Goal: Transaction & Acquisition: Purchase product/service

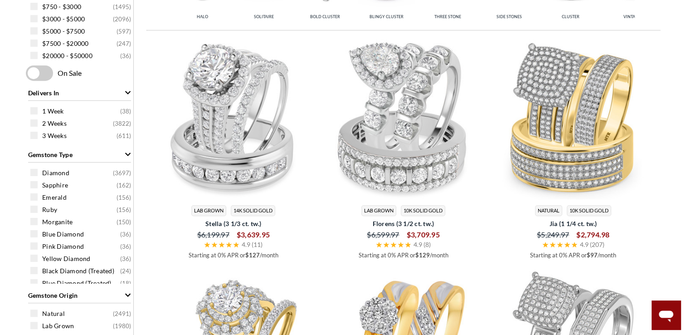
select select "US"
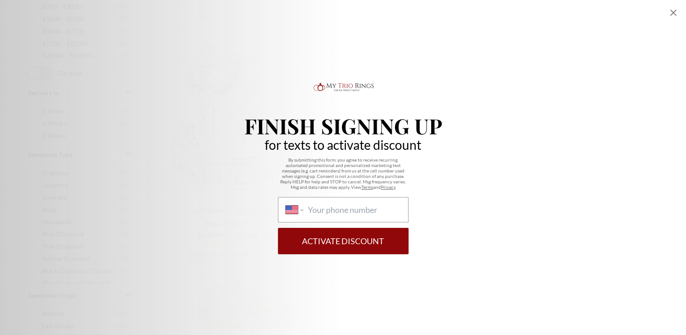
click at [339, 215] on div "International Afghanistan Åland Islands Albania Algeria American Samoa Andorra …" at bounding box center [343, 209] width 131 height 25
click at [303, 214] on select "International Afghanistan Åland Islands Albania Algeria American Samoa Andorra …" at bounding box center [295, 209] width 18 height 10
click at [332, 208] on input "International Afghanistan Åland Islands Albania Algeria American Samoa Andorra …" at bounding box center [353, 209] width 93 height 10
type input "1 (818) 983-9678"
click at [341, 240] on button "Activate Discount" at bounding box center [343, 241] width 131 height 26
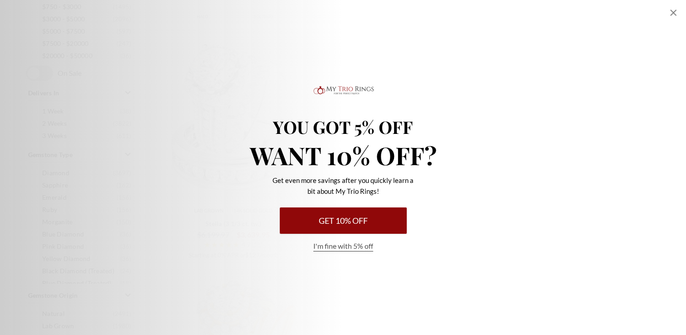
click at [341, 219] on button "Get 10% Off" at bounding box center [343, 220] width 127 height 26
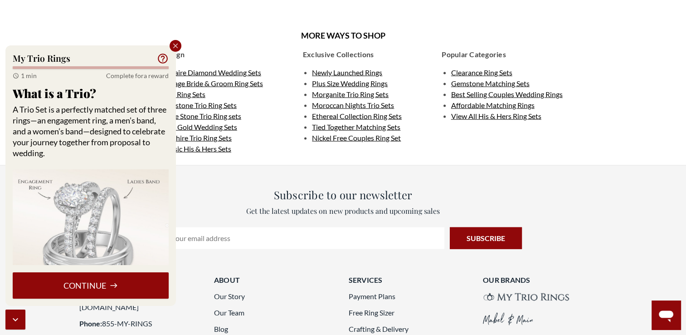
scroll to position [1964, 0]
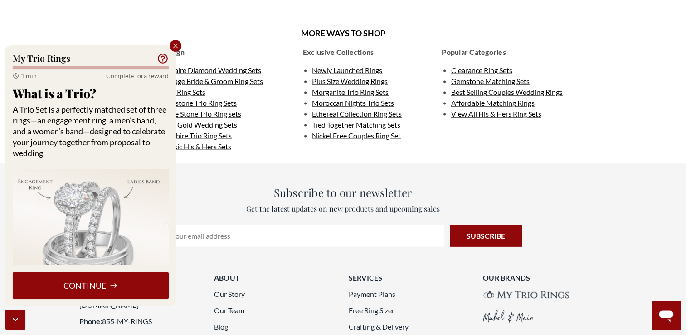
click at [80, 285] on button "Continue" at bounding box center [91, 285] width 156 height 26
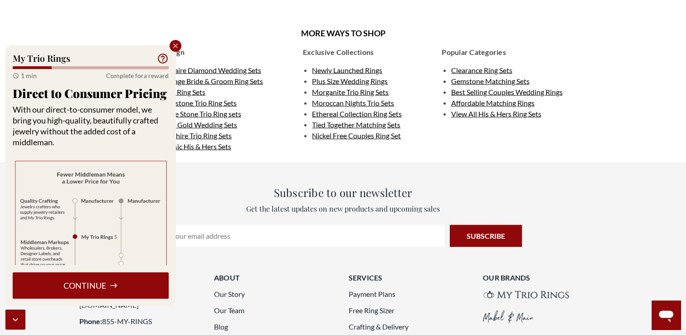
click at [80, 285] on button "Continue" at bounding box center [91, 285] width 156 height 26
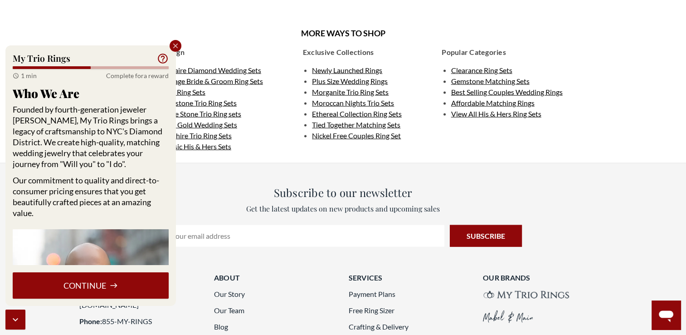
click at [80, 285] on button "Continue" at bounding box center [91, 285] width 156 height 26
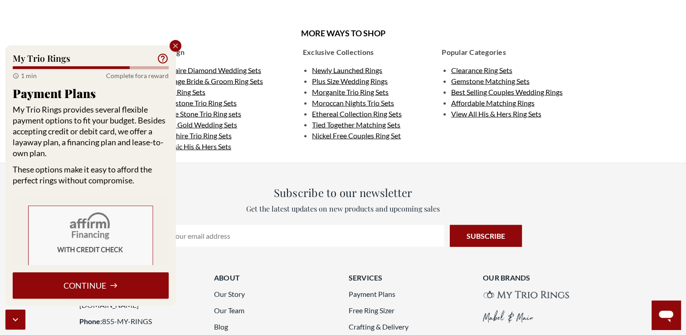
click at [105, 285] on button "Continue" at bounding box center [91, 285] width 156 height 26
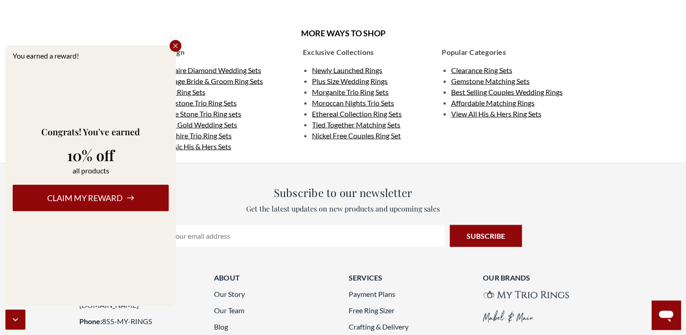
click at [94, 199] on button "Claim my reward" at bounding box center [91, 198] width 156 height 26
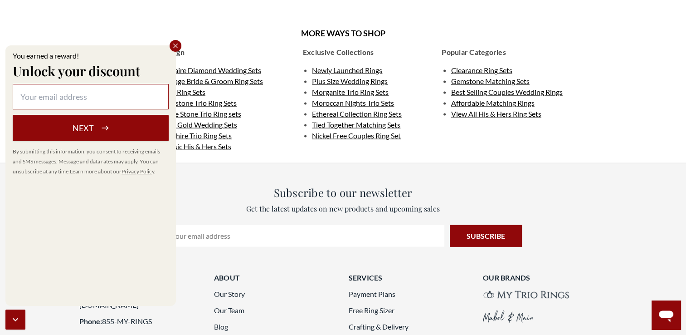
click at [73, 97] on input at bounding box center [91, 96] width 156 height 25
type input "Beethovene@yahoo.com"
click at [73, 132] on button "Next" at bounding box center [91, 128] width 156 height 26
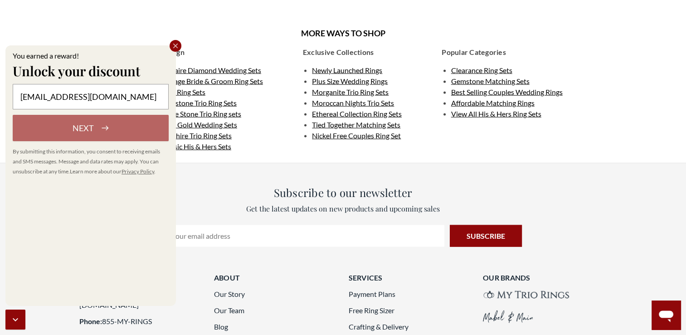
select select "US"
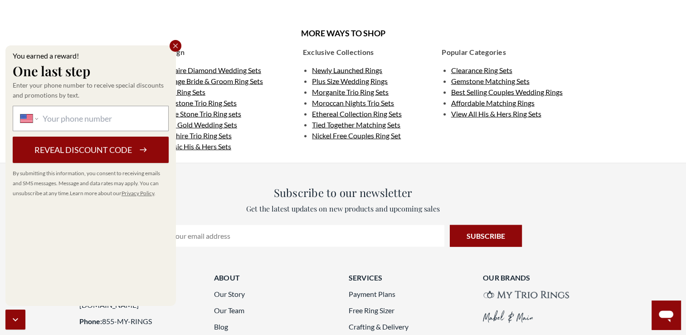
click at [78, 123] on div "International Afghanistan Åland Islands Albania Algeria American Samoa Andorra …" at bounding box center [91, 118] width 156 height 25
click at [38, 123] on select "International Afghanistan Åland Islands Albania Algeria American Samoa Andorra …" at bounding box center [29, 118] width 18 height 10
click at [41, 114] on div "International Afghanistan Åland Islands Albania Algeria American Samoa Andorra …" at bounding box center [91, 118] width 156 height 25
click at [38, 114] on select "International Afghanistan Åland Islands Albania Algeria American Samoa Andorra …" at bounding box center [29, 118] width 18 height 10
click at [36, 120] on select "International Afghanistan Åland Islands Albania Algeria American Samoa Andorra …" at bounding box center [29, 118] width 18 height 10
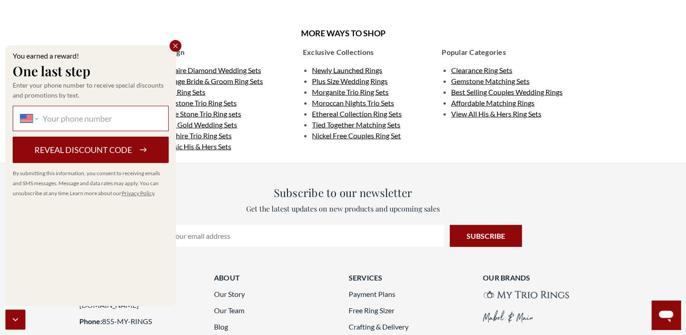
click at [36, 120] on select "International Afghanistan Åland Islands Albania Algeria American Samoa Andorra …" at bounding box center [29, 118] width 18 height 10
click at [52, 151] on button "Reveal discount code" at bounding box center [91, 149] width 156 height 26
type input "1 (818) 983-9678"
click at [75, 149] on button "Reveal discount code" at bounding box center [91, 149] width 156 height 26
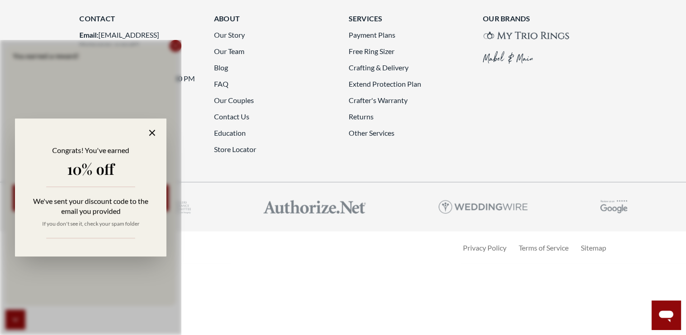
scroll to position [2489, 0]
click at [151, 133] on icon at bounding box center [152, 132] width 10 height 10
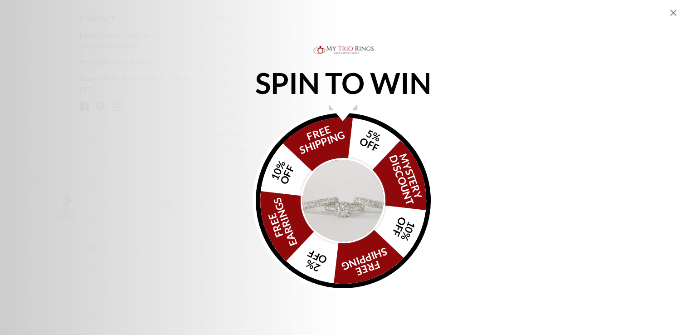
click at [359, 194] on img "Alia popup" at bounding box center [343, 200] width 85 height 85
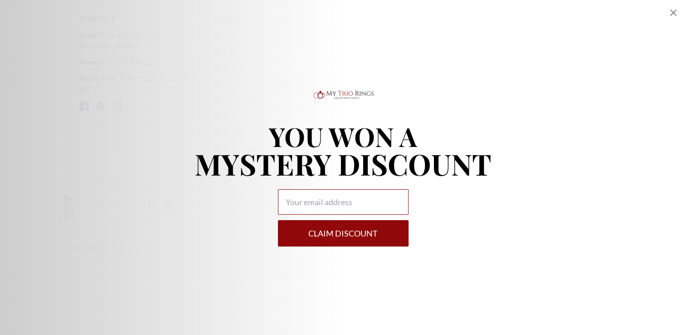
click at [336, 209] on input "Alia popup" at bounding box center [343, 201] width 131 height 25
type input "Beethovene@yahoo.com"
click at [334, 238] on button "Claim DISCOUNT" at bounding box center [343, 233] width 131 height 26
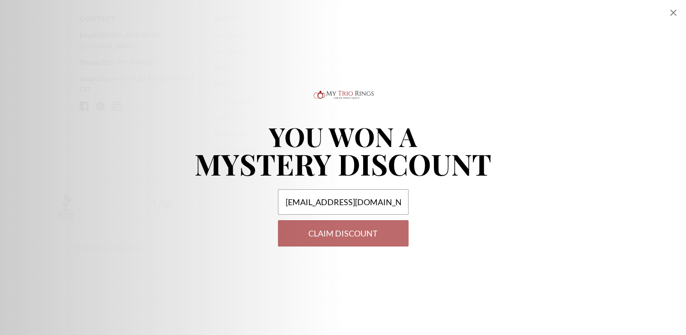
select select "US"
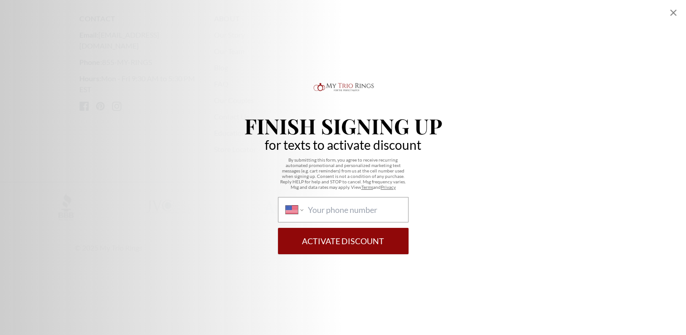
click at [330, 216] on div "International Afghanistan Åland Islands Albania Algeria American Samoa Andorra …" at bounding box center [343, 209] width 131 height 25
click at [303, 214] on select "International Afghanistan Åland Islands Albania Algeria American Samoa Andorra …" at bounding box center [295, 209] width 18 height 10
click at [304, 210] on div "International Afghanistan Åland Islands Albania Algeria American Samoa Andorra …" at bounding box center [343, 209] width 131 height 25
click at [303, 210] on select "International Afghanistan Åland Islands Albania Algeria American Samoa Andorra …" at bounding box center [295, 209] width 18 height 10
click at [304, 210] on div "International Afghanistan Åland Islands Albania Algeria American Samoa Andorra …" at bounding box center [343, 209] width 131 height 25
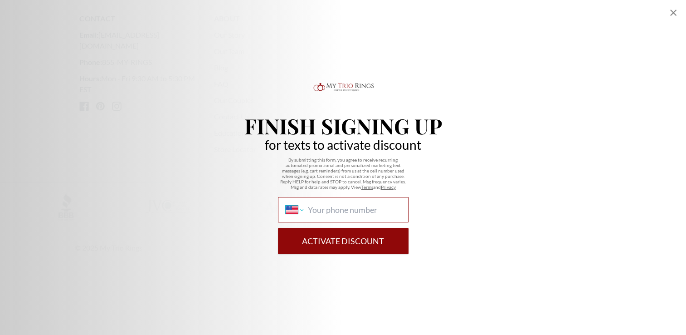
click at [303, 210] on select "International Afghanistan Åland Islands Albania Algeria American Samoa Andorra …" at bounding box center [295, 209] width 18 height 10
click at [304, 210] on div "International Afghanistan Åland Islands Albania Algeria American Samoa Andorra …" at bounding box center [343, 209] width 131 height 25
click at [303, 210] on select "International Afghanistan Åland Islands Albania Algeria American Samoa Andorra …" at bounding box center [295, 209] width 18 height 10
click at [300, 212] on select "International Afghanistan Åland Islands Albania Algeria American Samoa Andorra …" at bounding box center [295, 209] width 18 height 10
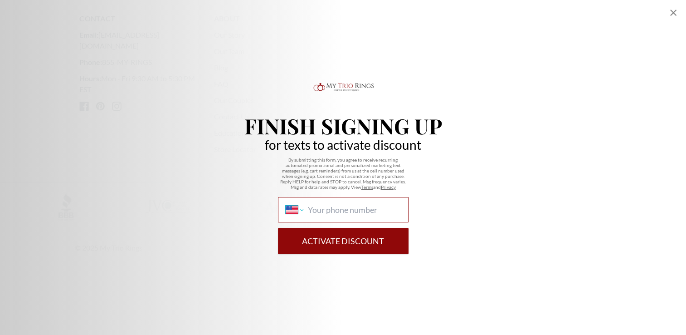
click at [300, 212] on select "International Afghanistan Åland Islands Albania Algeria American Samoa Andorra …" at bounding box center [295, 209] width 18 height 10
click at [318, 213] on input "International Afghanistan Åland Islands Albania Algeria American Samoa Andorra …" at bounding box center [353, 209] width 93 height 10
type input "1 (818) 983-9678"
click at [345, 240] on button "Activate Discount" at bounding box center [343, 241] width 131 height 26
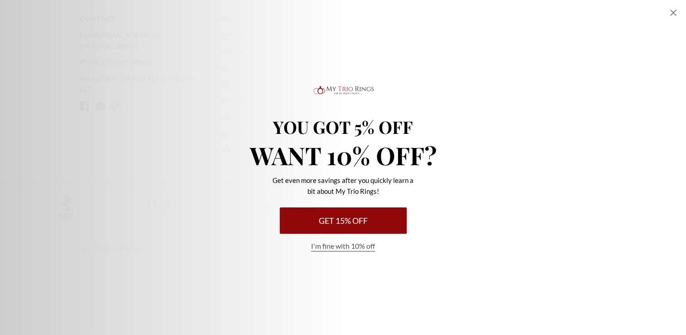
click at [338, 222] on button "Get 15% Off" at bounding box center [343, 220] width 127 height 26
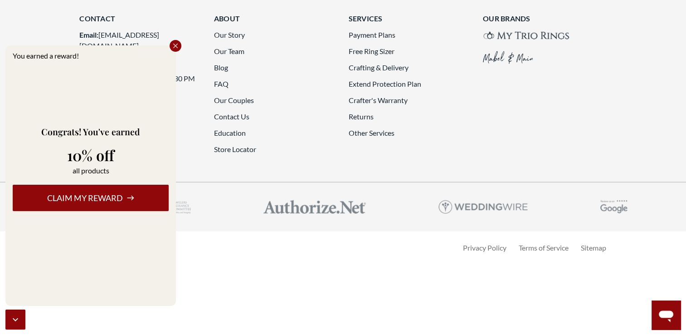
click at [174, 48] on icon "Close popup" at bounding box center [175, 46] width 8 height 8
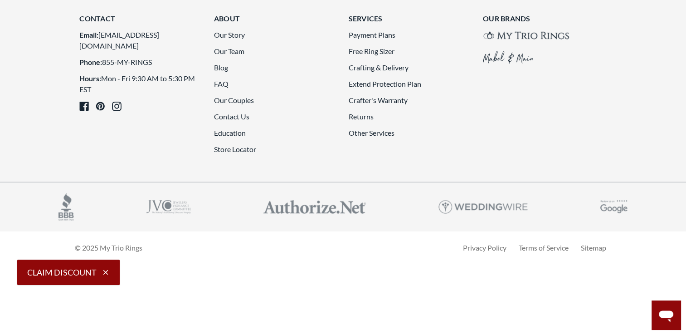
click at [67, 273] on button "Claim Discount" at bounding box center [68, 271] width 102 height 25
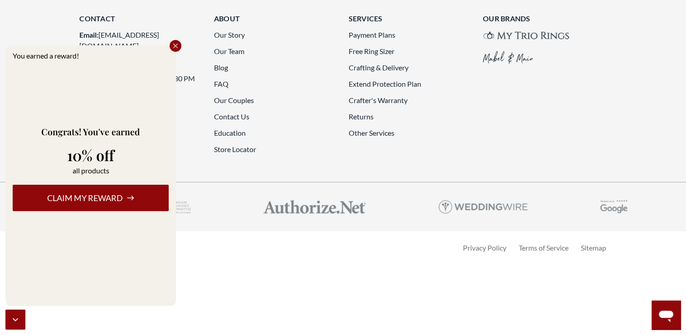
click at [83, 198] on button "Claim my reward" at bounding box center [91, 198] width 156 height 26
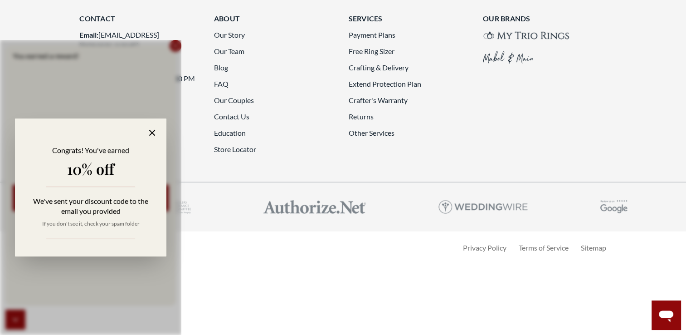
click at [152, 132] on icon at bounding box center [152, 133] width 6 height 6
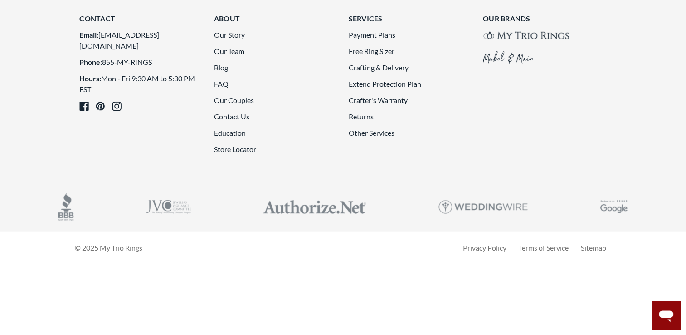
scroll to position [2519, 0]
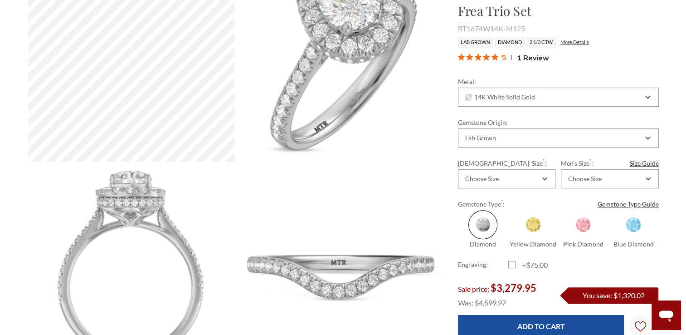
scroll to position [343, 0]
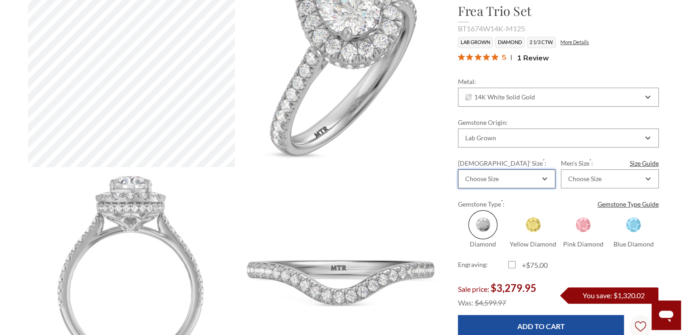
click at [543, 178] on icon "Combobox" at bounding box center [544, 178] width 5 height 5
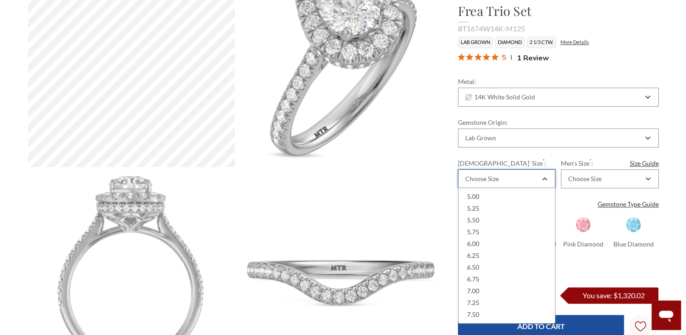
scroll to position [127, 0]
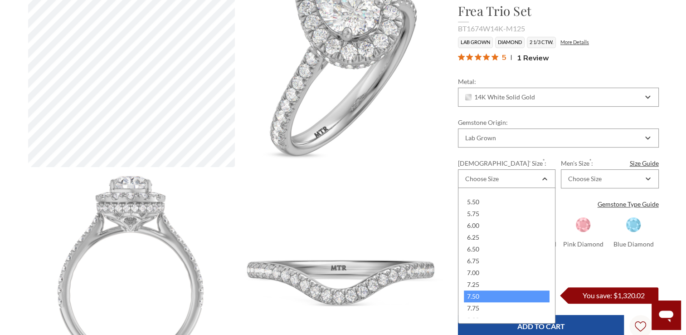
click at [476, 295] on div "7.50" at bounding box center [507, 296] width 86 height 12
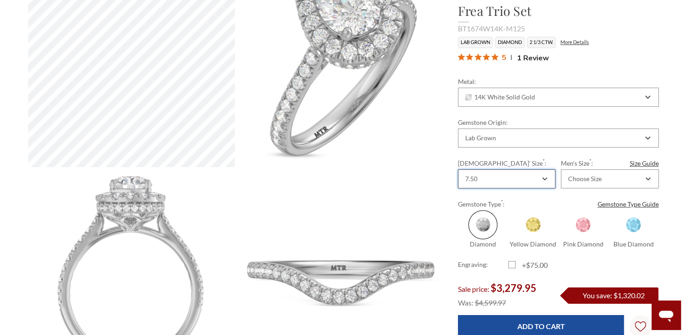
scroll to position [0, 0]
click at [649, 177] on icon "Combobox" at bounding box center [648, 178] width 4 height 2
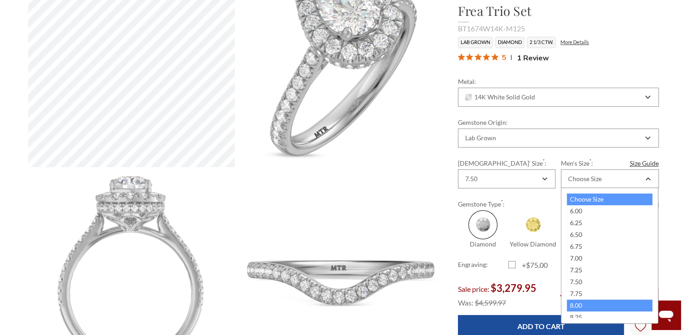
click at [610, 307] on div "8.00" at bounding box center [610, 305] width 86 height 12
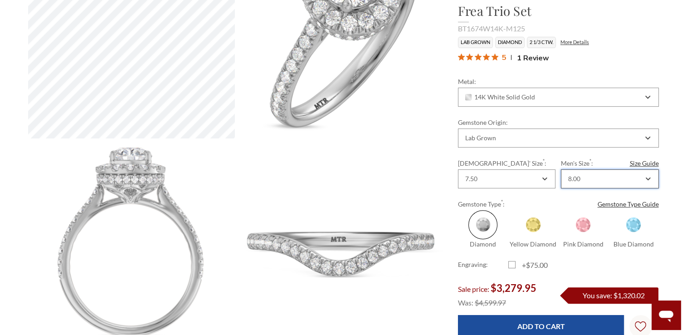
scroll to position [379, 0]
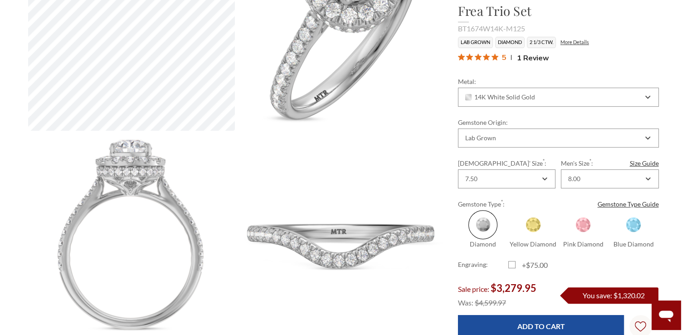
click at [511, 263] on label "+$75.00" at bounding box center [533, 264] width 50 height 11
click at [512, 266] on input "+$75.00" at bounding box center [512, 266] width 0 height 0
checkbox input "true"
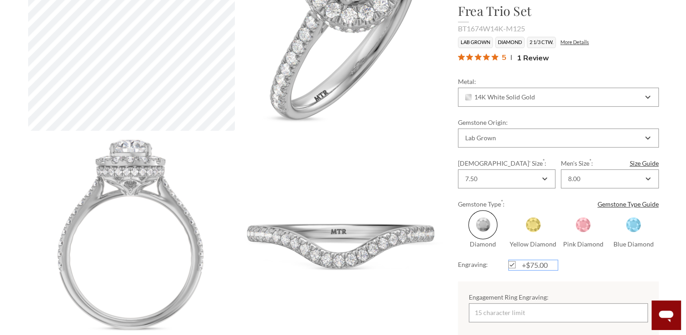
scroll to position [0, 0]
click at [496, 316] on input "Engagement Ring Engraving:" at bounding box center [558, 312] width 179 height 19
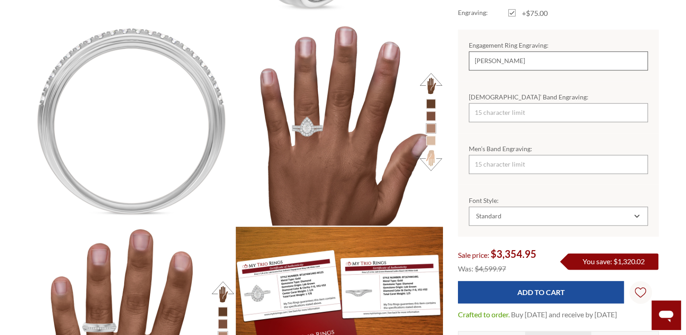
scroll to position [1122, 0]
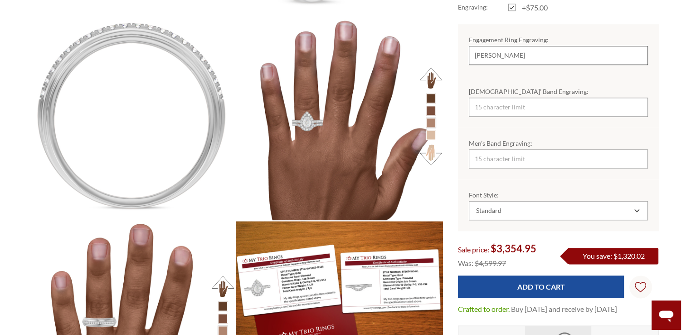
type input "BEETHOVEN"
click at [506, 112] on input "[DEMOGRAPHIC_DATA]’ Band Engraving:" at bounding box center [558, 106] width 179 height 19
type input "BEETHOVEN"
click at [499, 165] on input "Men’s Band Engraving:" at bounding box center [558, 158] width 179 height 19
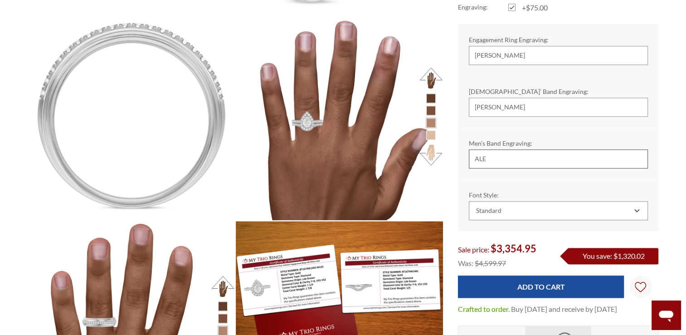
type input "ALE"
click at [637, 210] on icon "Combobox" at bounding box center [637, 210] width 4 height 2
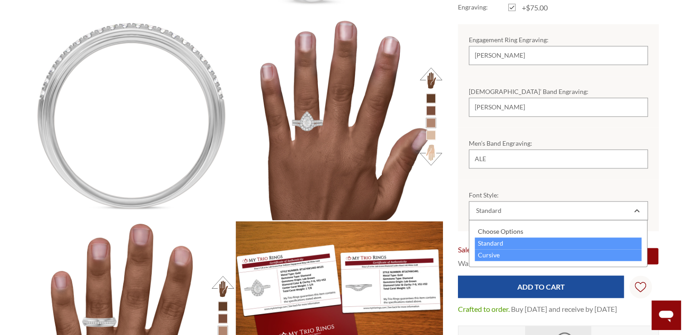
click at [524, 250] on div "Cursive" at bounding box center [558, 255] width 167 height 12
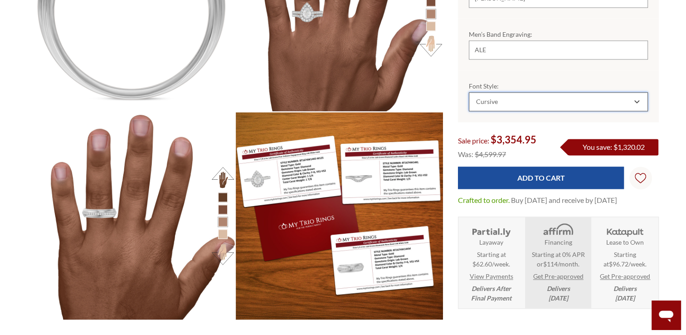
scroll to position [1249, 0]
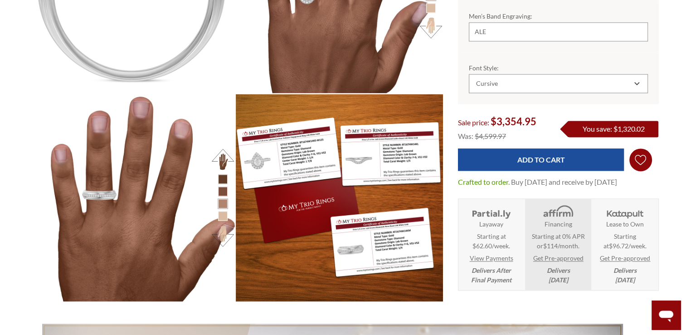
click at [641, 160] on icon "Wish Lists Wish Lists" at bounding box center [640, 160] width 11 height 68
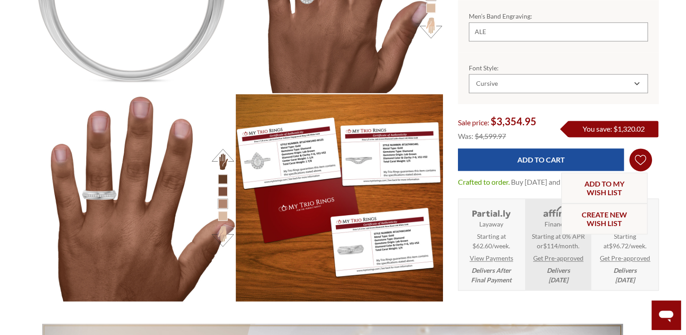
click at [641, 160] on icon "Wish Lists Wish Lists" at bounding box center [640, 160] width 11 height 68
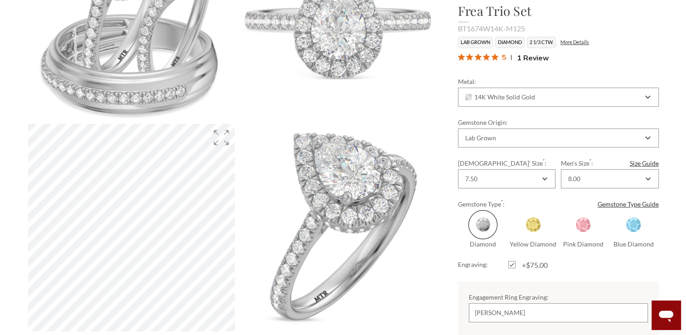
scroll to position [0, 0]
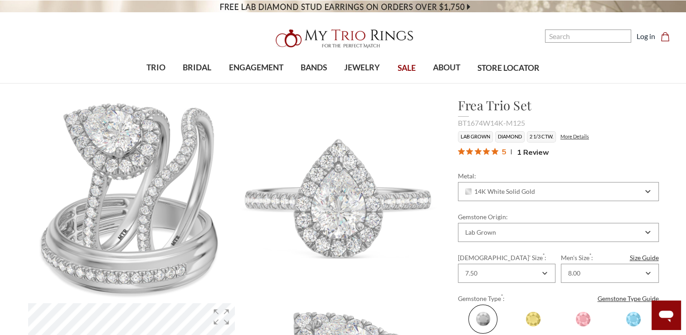
click at [403, 67] on span "SALE" at bounding box center [407, 68] width 18 height 12
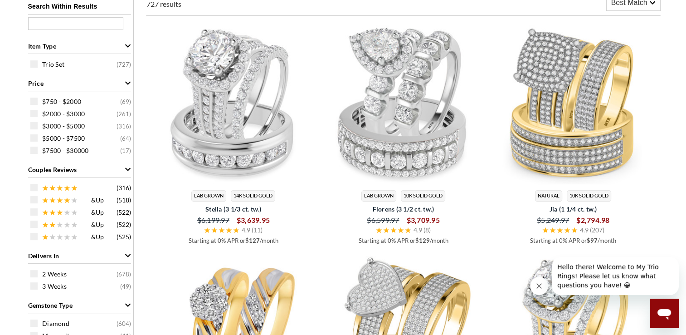
scroll to position [379, 0]
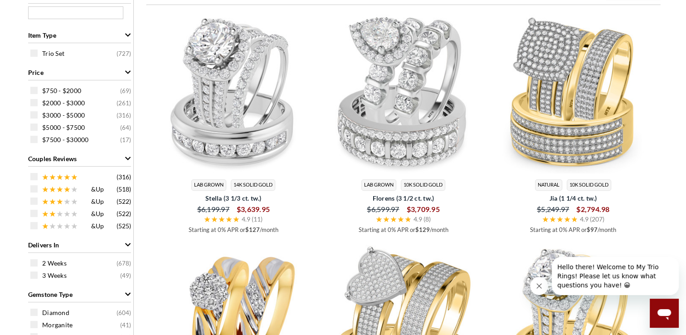
click at [219, 117] on img at bounding box center [233, 92] width 163 height 163
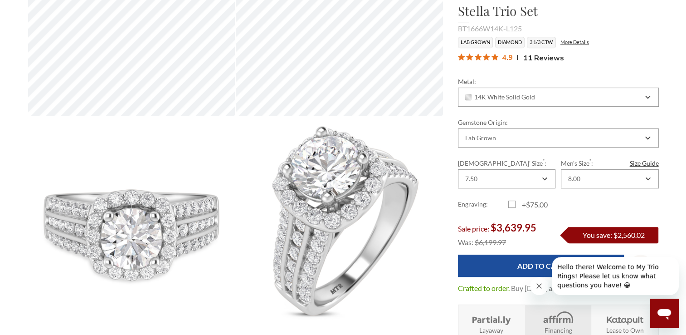
scroll to position [402, 0]
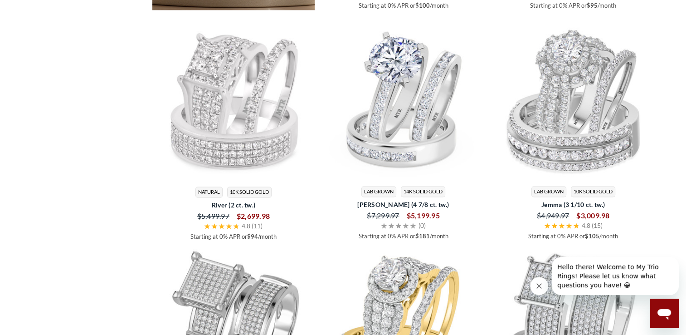
scroll to position [1303, 0]
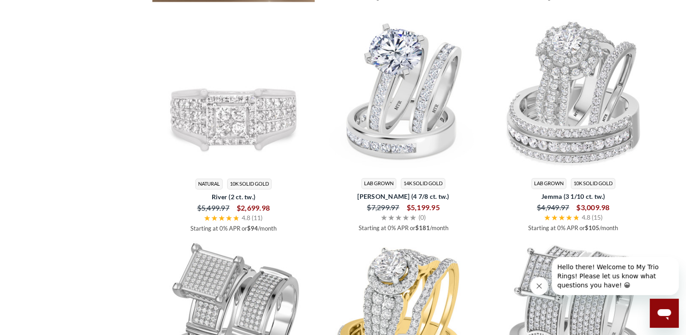
click at [229, 130] on img at bounding box center [233, 90] width 163 height 163
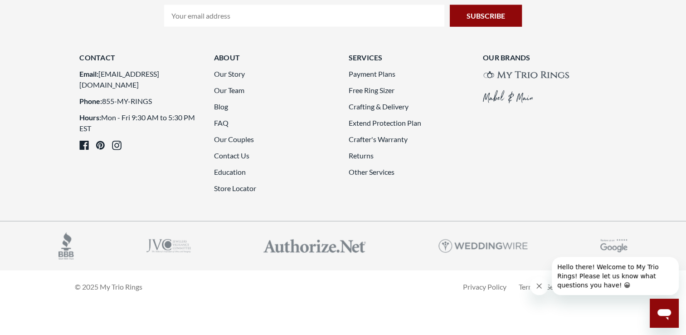
scroll to position [2396, 0]
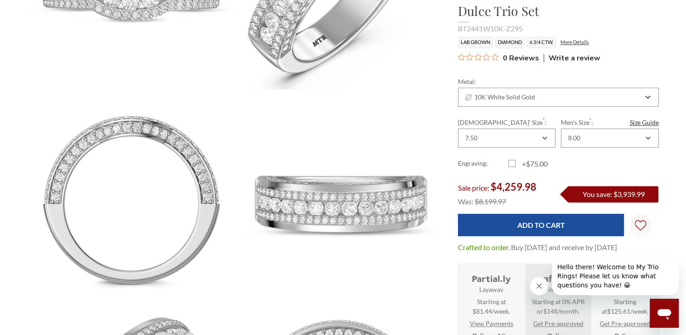
scroll to position [617, 0]
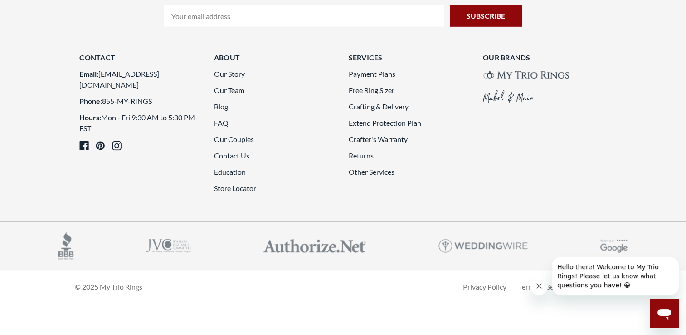
scroll to position [2487, 0]
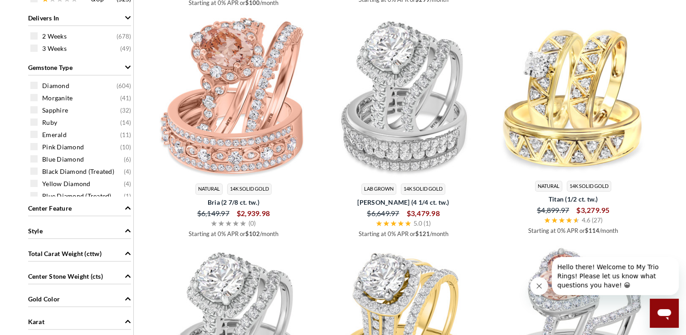
scroll to position [606, 0]
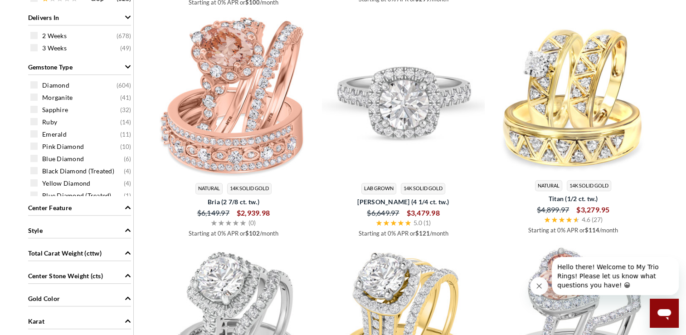
click at [404, 129] on img at bounding box center [403, 95] width 163 height 163
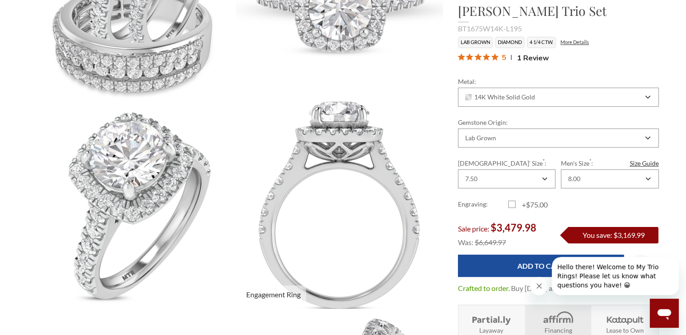
scroll to position [199, 0]
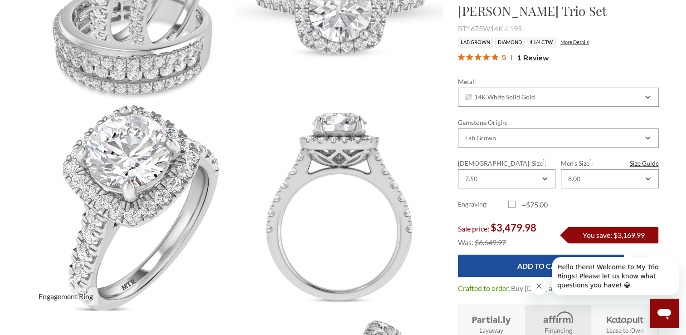
click at [144, 190] on img at bounding box center [132, 207] width 228 height 228
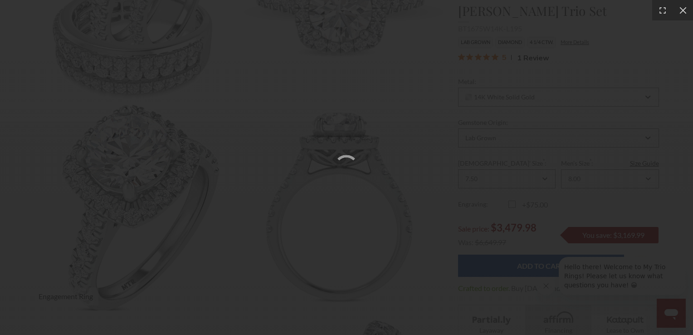
click at [144, 190] on div at bounding box center [346, 167] width 693 height 335
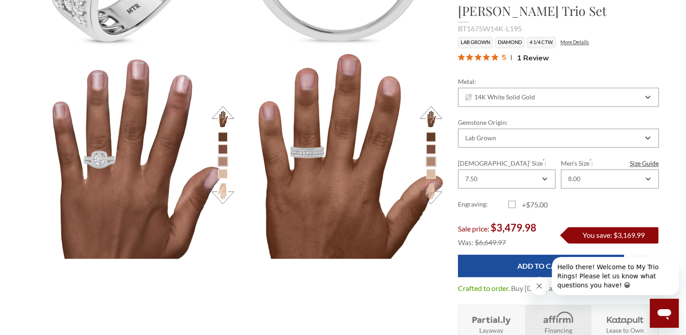
scroll to position [1112, 0]
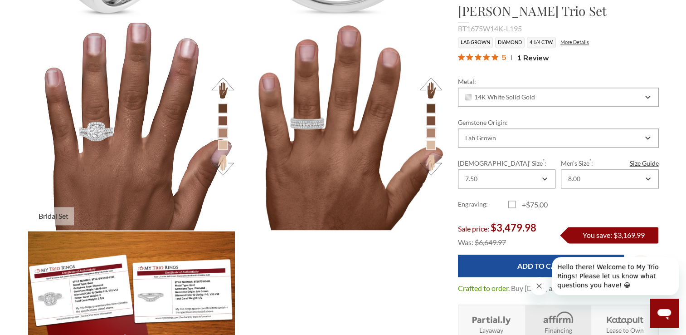
click at [99, 139] on img at bounding box center [132, 126] width 228 height 228
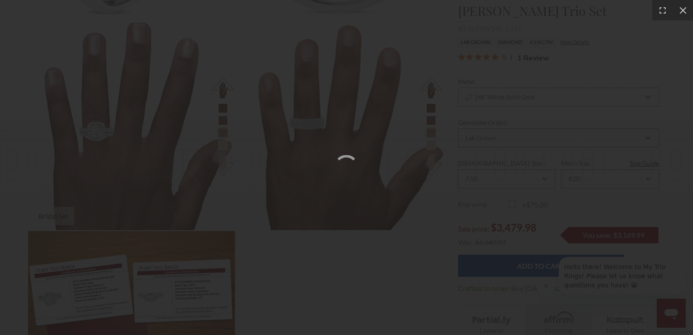
click at [99, 139] on div at bounding box center [346, 167] width 693 height 335
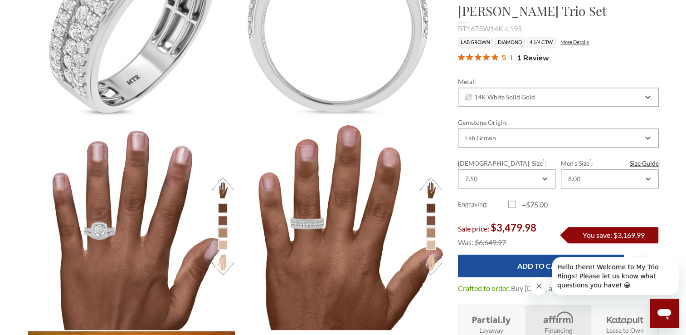
scroll to position [1082, 0]
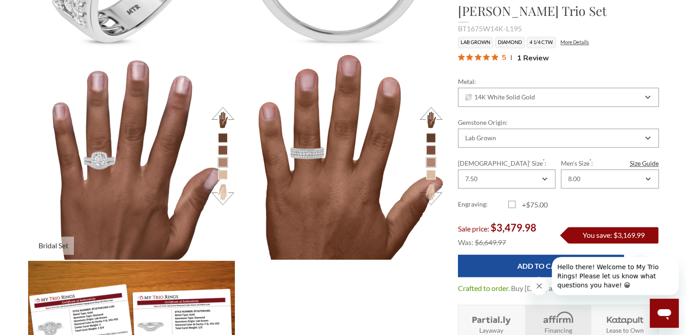
click at [222, 175] on li at bounding box center [223, 175] width 10 height 10
click at [224, 198] on button at bounding box center [222, 194] width 25 height 25
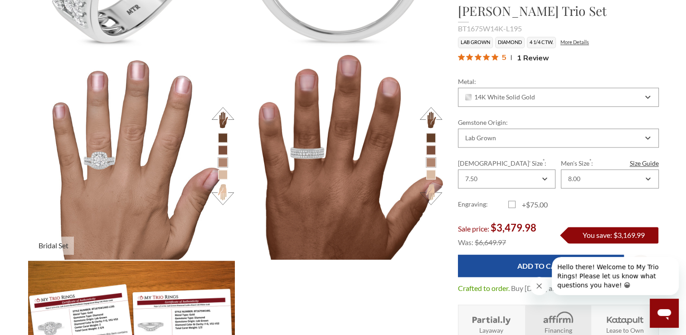
click at [224, 198] on button at bounding box center [222, 194] width 25 height 25
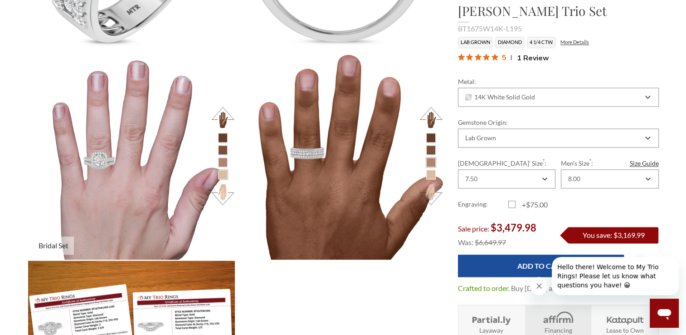
click at [224, 198] on button at bounding box center [222, 194] width 25 height 25
click at [225, 112] on button at bounding box center [222, 117] width 25 height 25
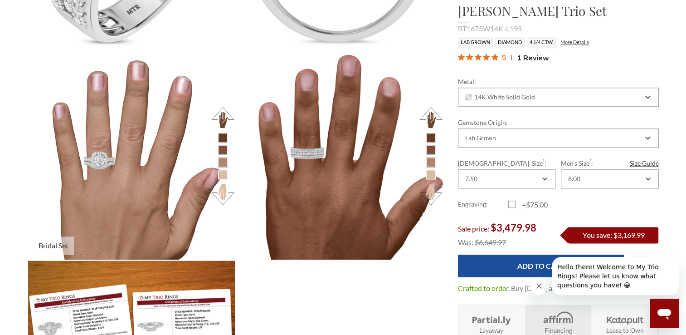
click at [222, 192] on button at bounding box center [222, 194] width 25 height 25
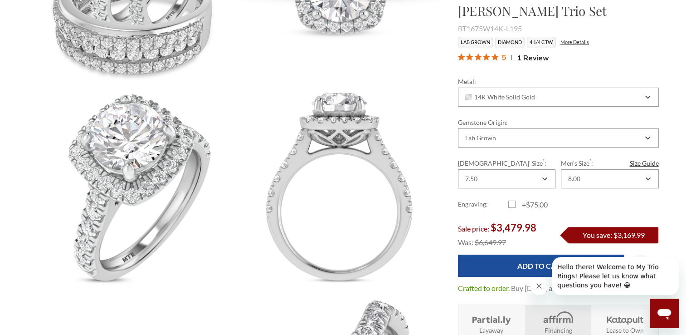
scroll to position [0, 0]
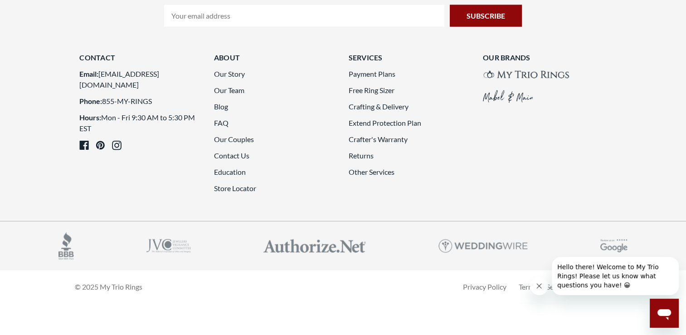
scroll to position [2491, 0]
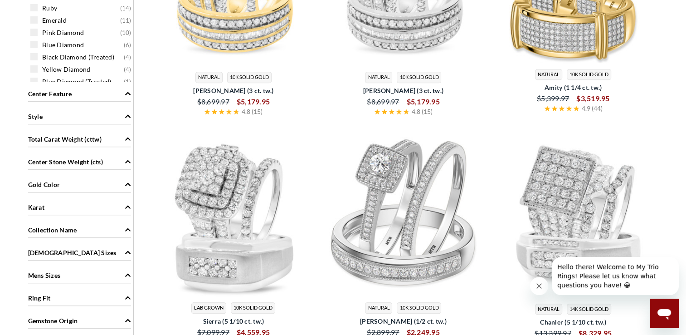
scroll to position [352, 0]
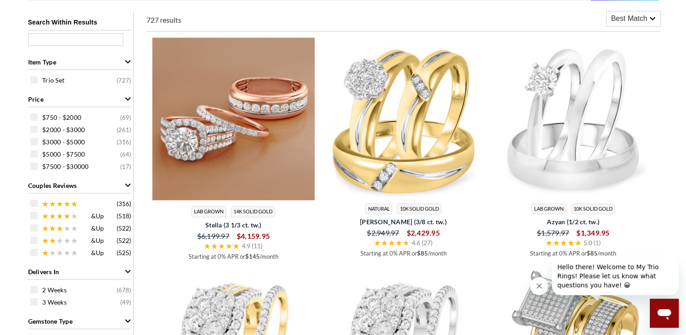
click at [216, 124] on img at bounding box center [233, 119] width 163 height 163
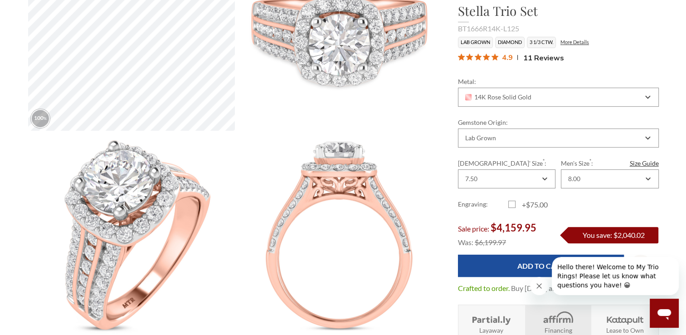
scroll to position [381, 0]
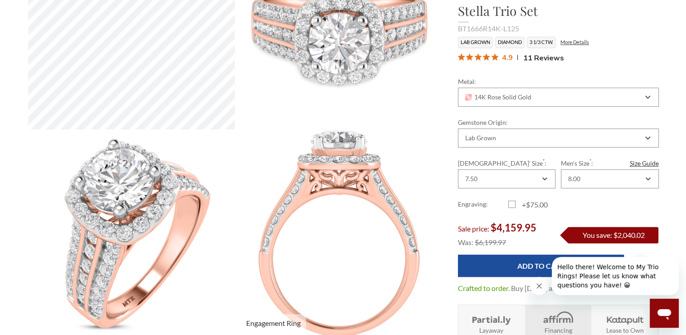
click at [238, 258] on img at bounding box center [339, 233] width 228 height 228
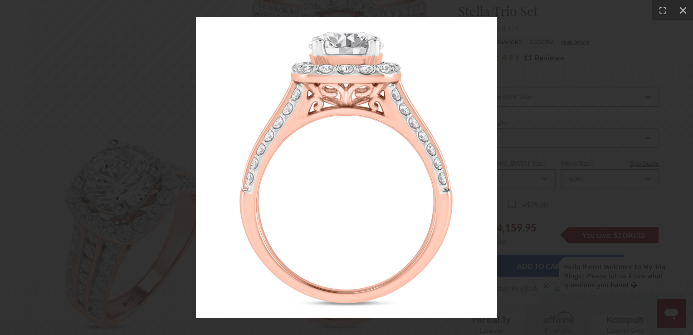
click at [349, 234] on img at bounding box center [346, 167] width 301 height 301
click at [682, 11] on icon at bounding box center [682, 10] width 9 height 9
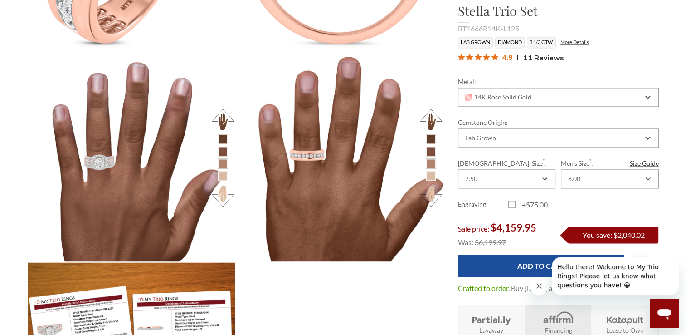
scroll to position [1304, 0]
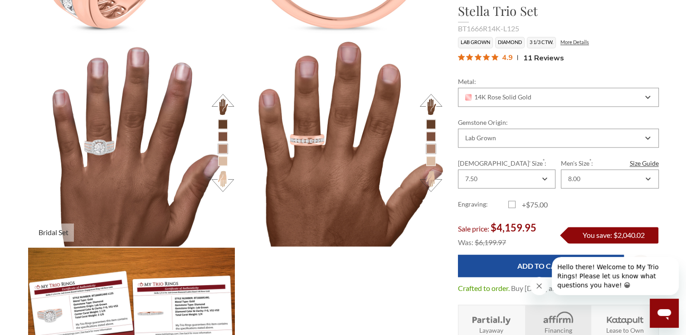
click at [222, 181] on button at bounding box center [222, 180] width 25 height 25
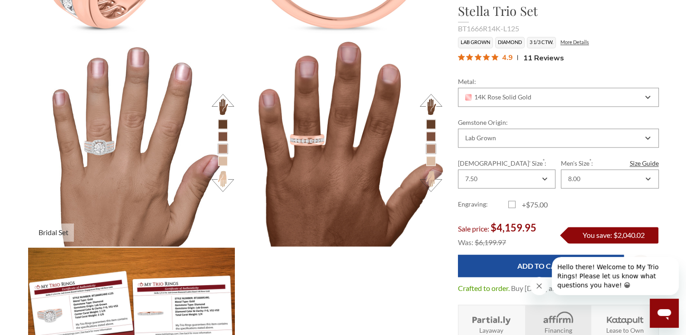
click at [222, 181] on button at bounding box center [222, 180] width 25 height 25
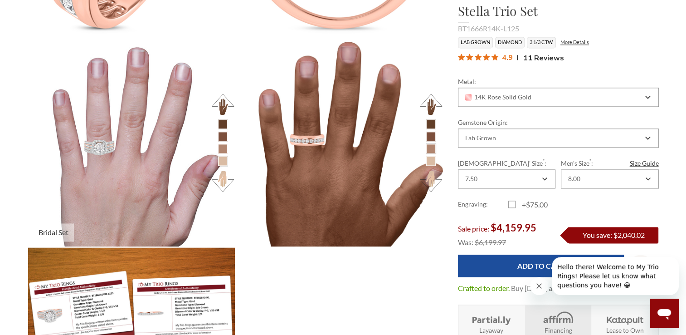
click at [222, 181] on button at bounding box center [222, 180] width 25 height 25
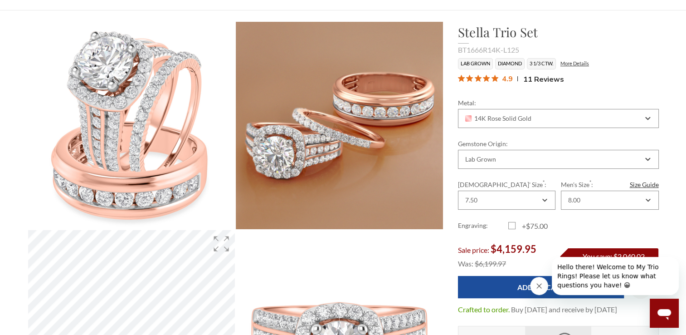
scroll to position [0, 0]
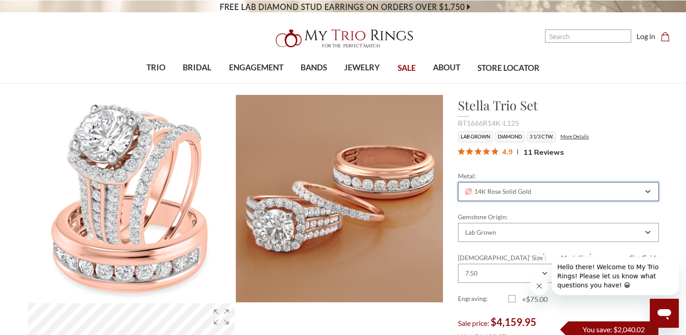
click at [647, 193] on icon "Combobox" at bounding box center [647, 191] width 5 height 5
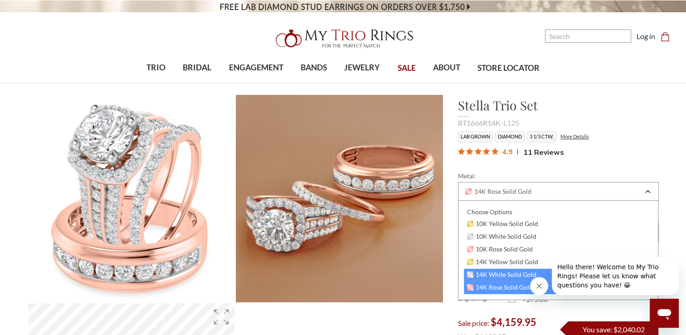
click at [498, 275] on span "14K White Solid Gold" at bounding box center [502, 274] width 70 height 7
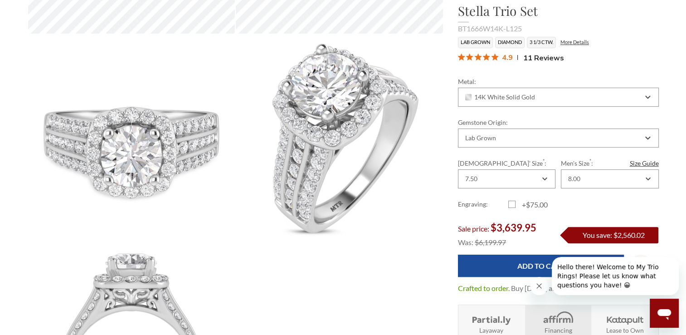
scroll to position [482, 0]
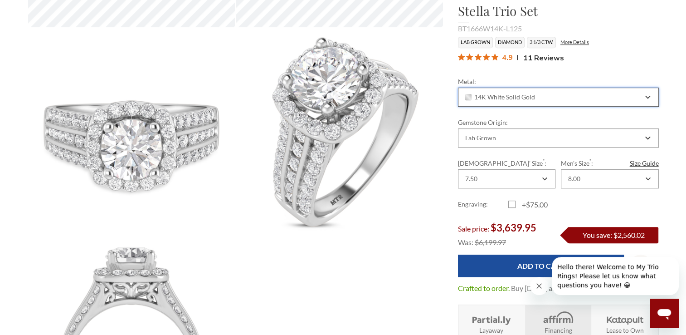
click at [647, 97] on icon "Combobox" at bounding box center [648, 97] width 4 height 2
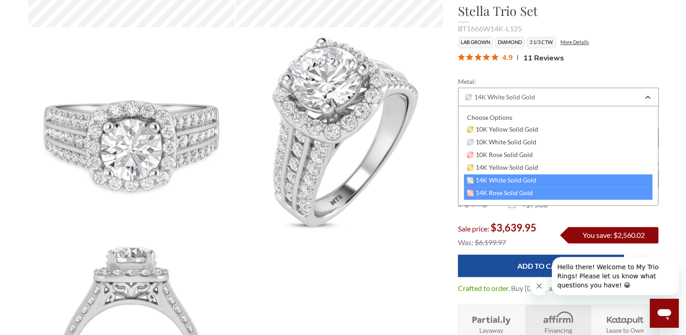
click at [499, 195] on span "14K Rose Solid Gold" at bounding box center [500, 192] width 66 height 7
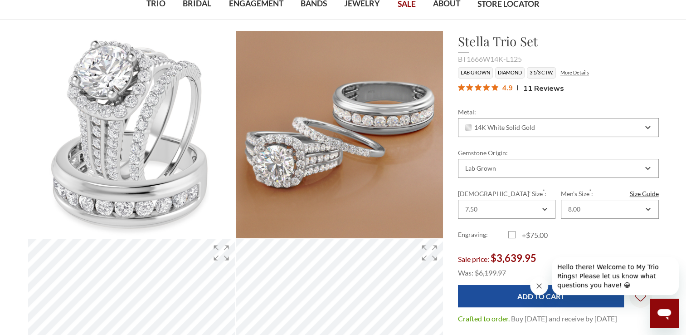
scroll to position [65, 0]
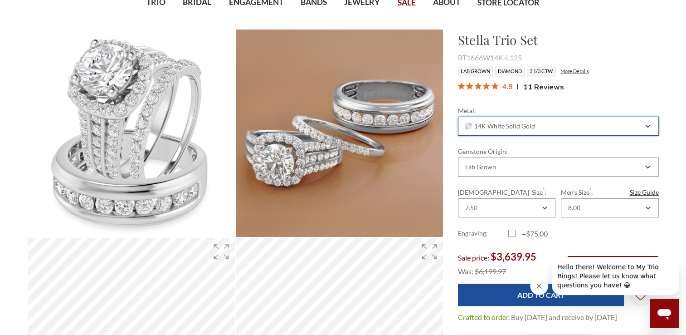
click at [648, 125] on icon "Combobox" at bounding box center [648, 126] width 4 height 2
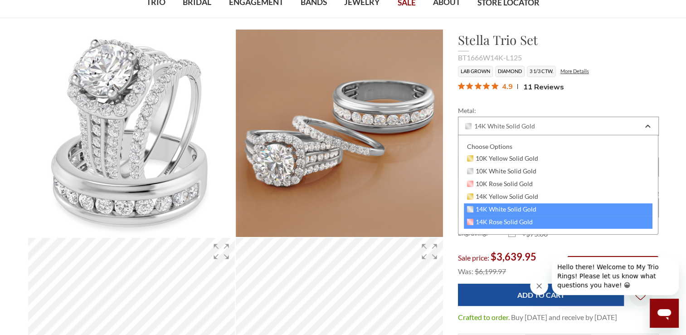
click at [490, 222] on span "14K Rose Solid Gold" at bounding box center [500, 221] width 66 height 7
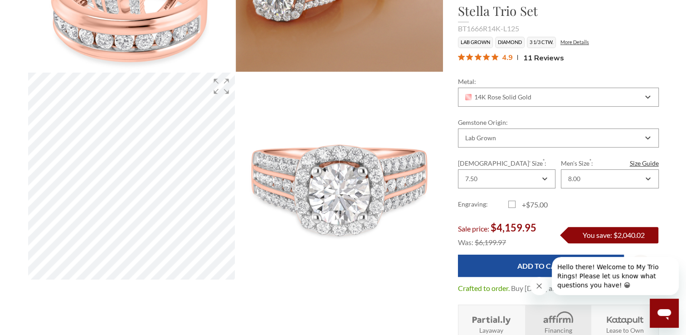
scroll to position [236, 0]
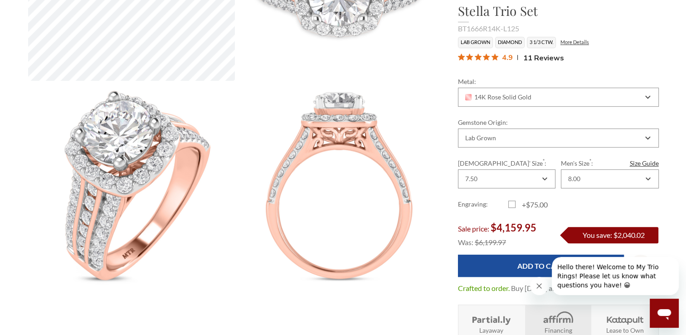
scroll to position [471, 0]
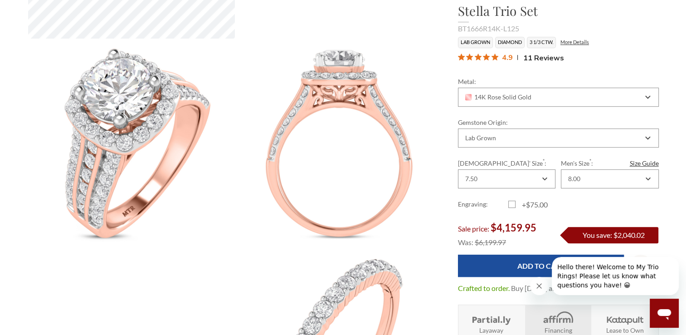
click at [541, 287] on icon "Close message from company" at bounding box center [538, 285] width 7 height 7
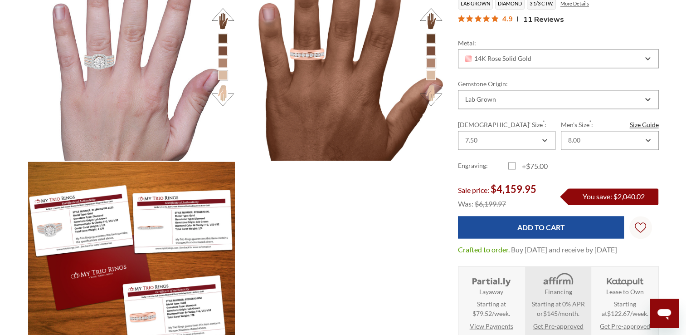
scroll to position [1375, 0]
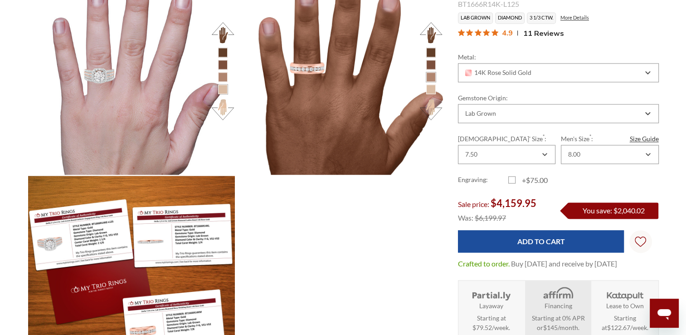
click at [510, 179] on label "+$75.00" at bounding box center [533, 179] width 50 height 11
click at [512, 181] on input "+$75.00" at bounding box center [512, 181] width 0 height 0
checkbox input "true"
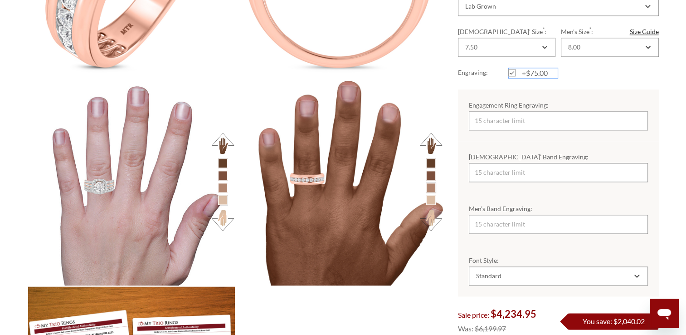
scroll to position [1278, 0]
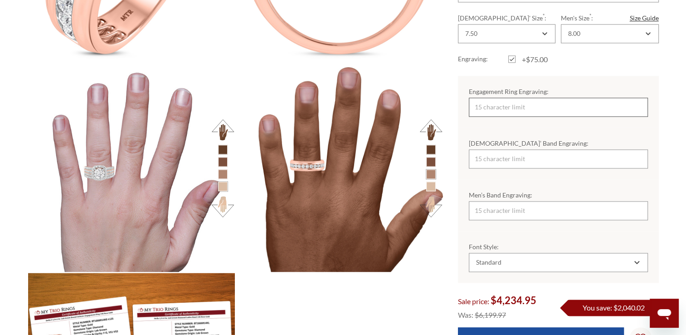
click at [506, 110] on input "Engagement Ring Engraving:" at bounding box center [558, 106] width 179 height 19
type input "[PERSON_NAME]"
click at [488, 159] on input "[DEMOGRAPHIC_DATA]’ Band Engraving:" at bounding box center [558, 158] width 179 height 19
type input "[PERSON_NAME]"
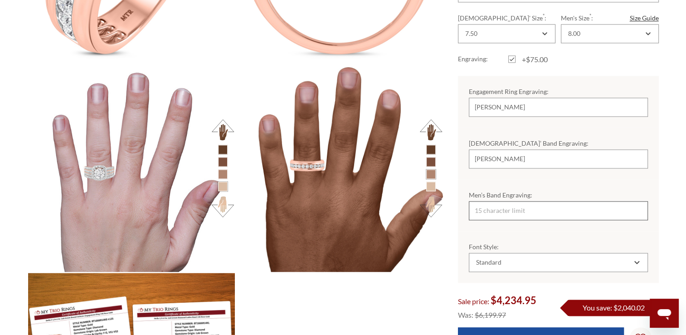
click at [489, 209] on input "Men’s Band Engraving:" at bounding box center [558, 209] width 179 height 19
type input "a"
type input "ALEXANDRA"
click at [635, 260] on icon "Combobox" at bounding box center [636, 261] width 5 height 5
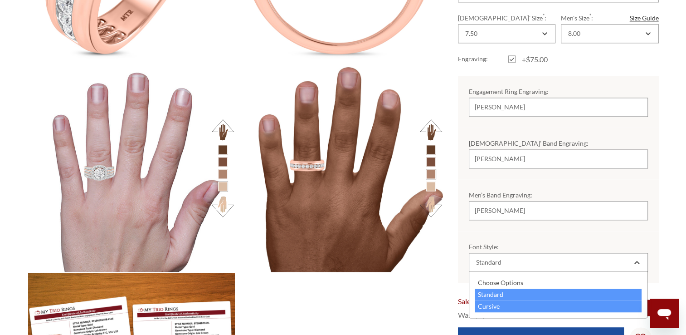
click at [540, 305] on div "Cursive" at bounding box center [558, 306] width 167 height 12
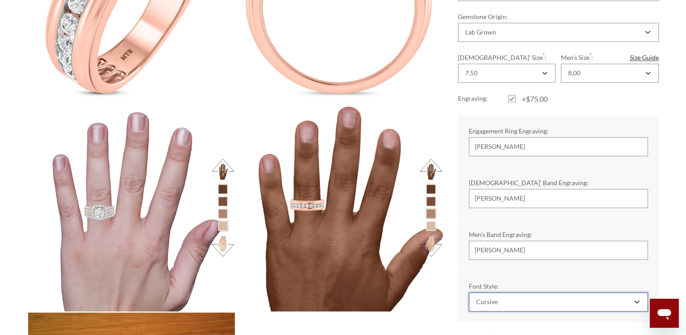
scroll to position [1246, 0]
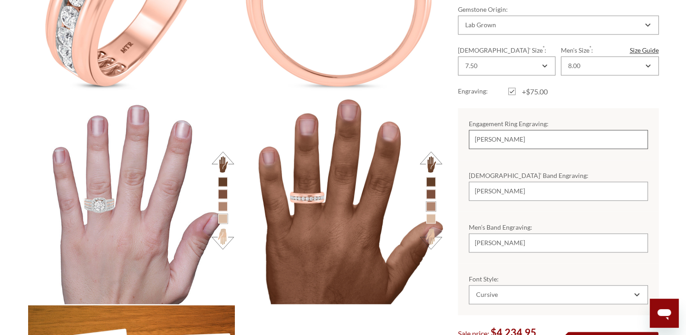
click at [521, 143] on input "BEETHOVEN" at bounding box center [558, 138] width 179 height 19
type input "B"
type input "12/12/25"
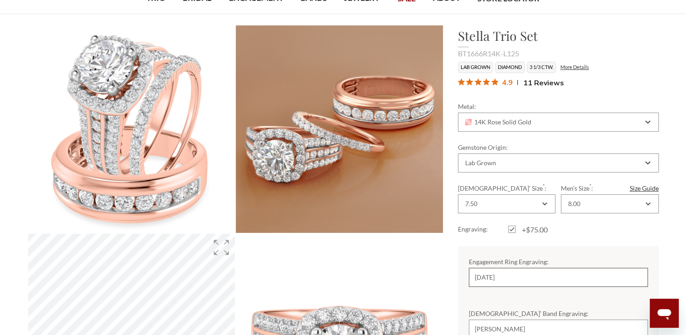
scroll to position [76, 0]
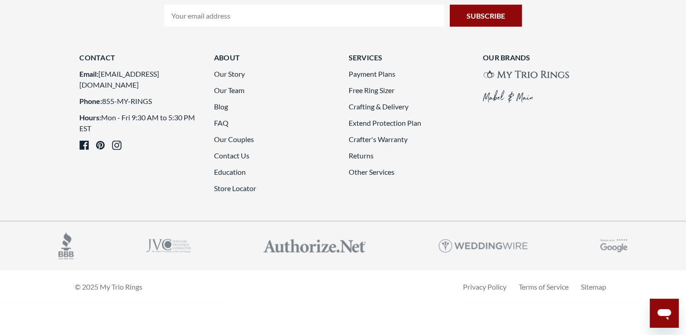
scroll to position [2506, 0]
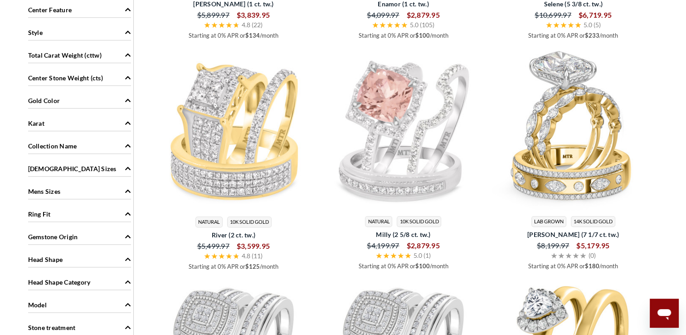
scroll to position [811, 0]
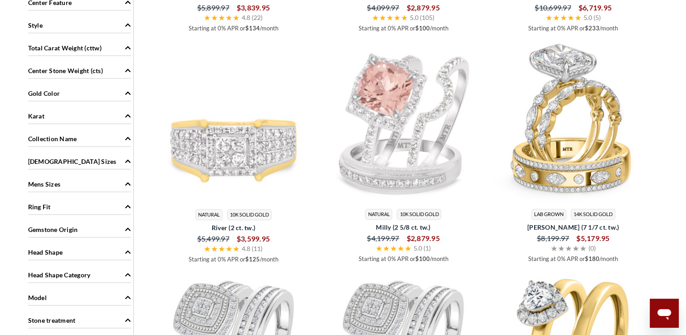
click at [205, 142] on img at bounding box center [233, 121] width 163 height 163
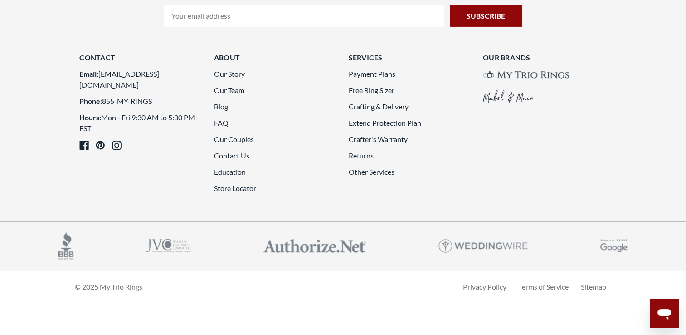
scroll to position [2398, 0]
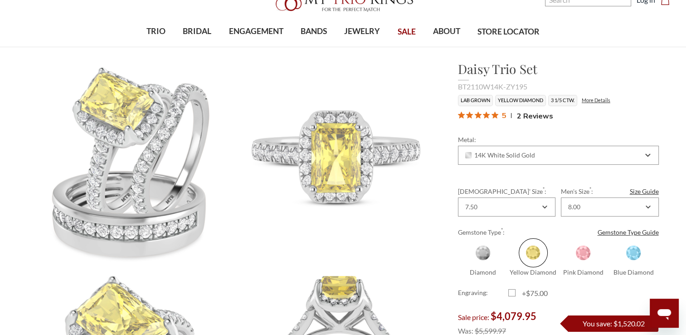
scroll to position [54, 0]
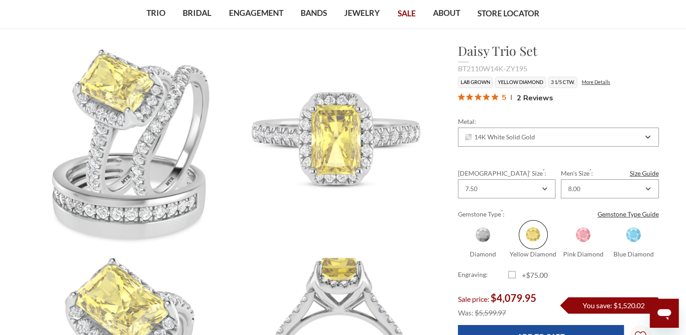
click at [479, 233] on span at bounding box center [482, 234] width 29 height 29
click at [462, 254] on input "Diamond" at bounding box center [462, 254] width 0 height 0
radio input "true"
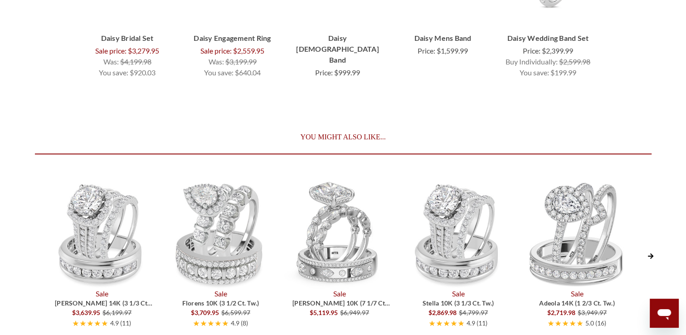
scroll to position [4150, 0]
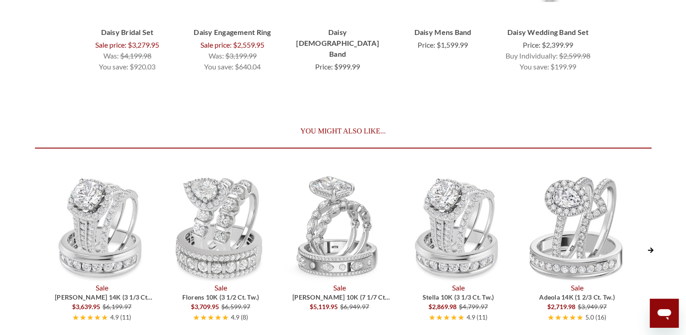
click at [650, 247] on icon "Next Slide" at bounding box center [649, 249] width 5 height 5
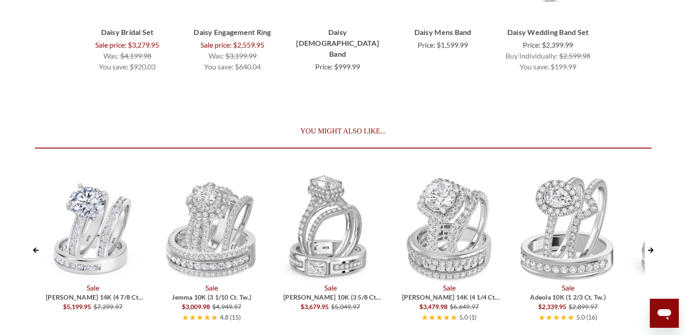
click at [650, 247] on icon "Next Slide" at bounding box center [649, 249] width 5 height 5
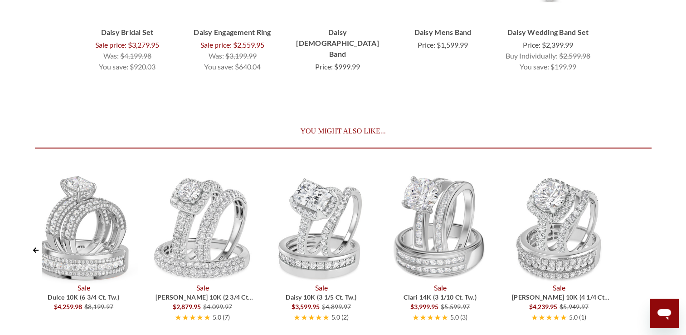
click at [313, 189] on img at bounding box center [321, 228] width 110 height 110
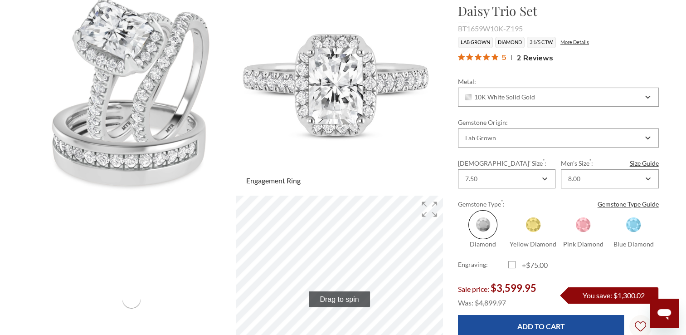
scroll to position [109, 0]
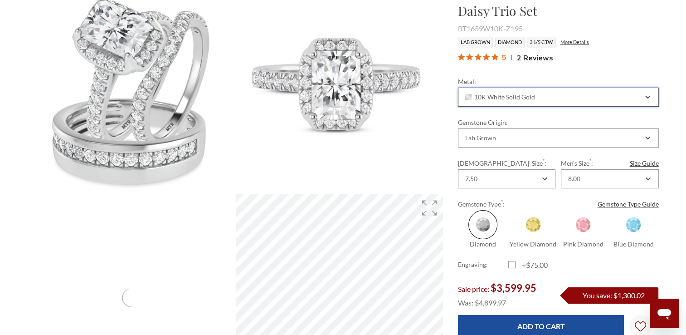
click at [647, 97] on icon "Combobox" at bounding box center [648, 97] width 4 height 2
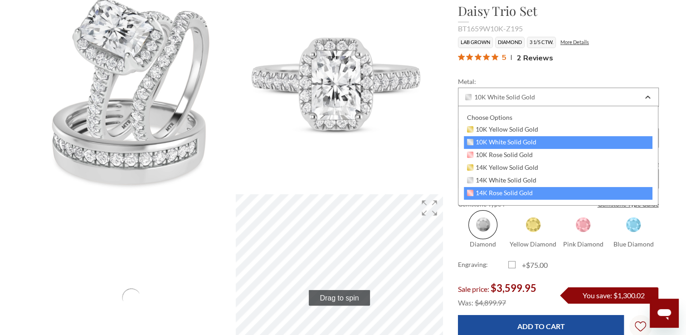
click at [503, 193] on span "14K Rose Solid Gold" at bounding box center [500, 192] width 66 height 7
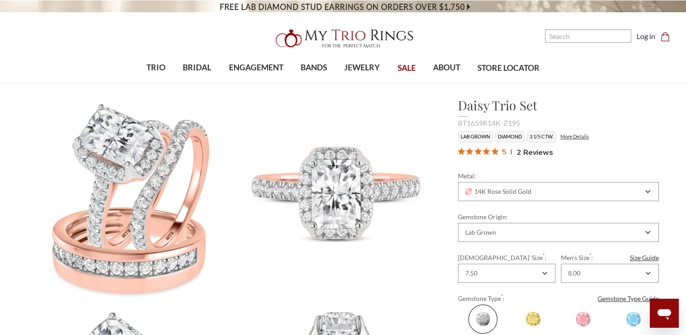
scroll to position [5, 0]
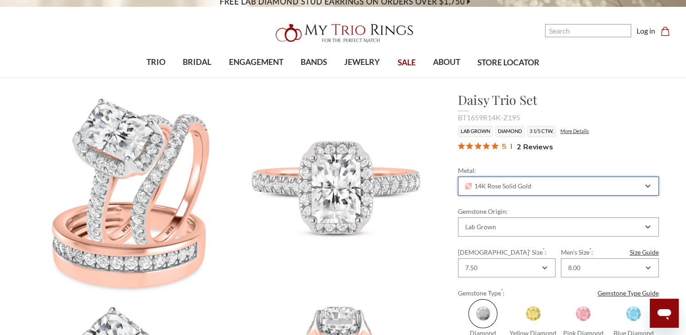
click at [646, 186] on icon "Combobox" at bounding box center [647, 185] width 5 height 5
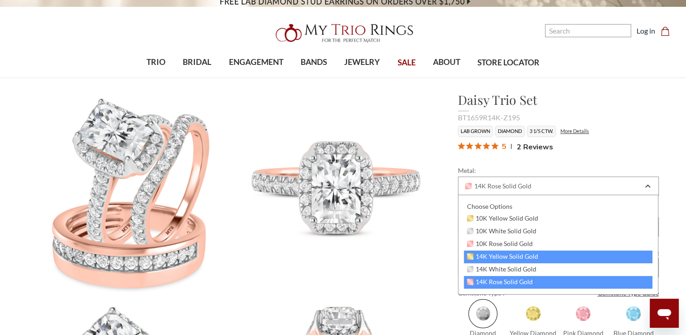
click at [512, 258] on span "14K Yellow Solid Gold" at bounding box center [503, 256] width 72 height 7
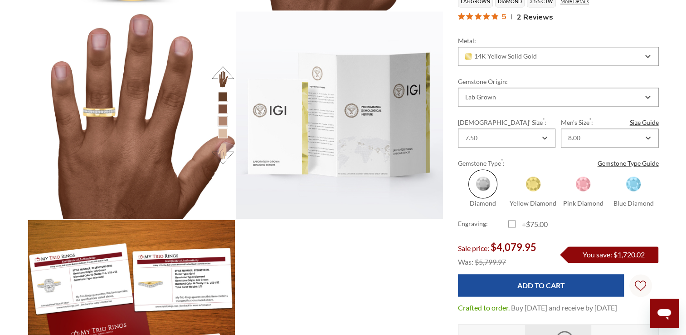
scroll to position [403, 624]
click at [223, 155] on button at bounding box center [222, 153] width 25 height 25
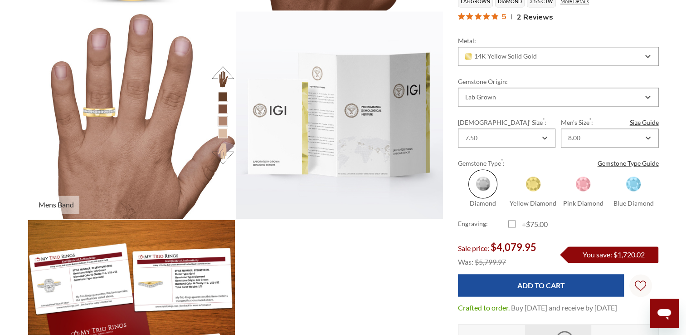
click at [223, 155] on button at bounding box center [222, 153] width 25 height 25
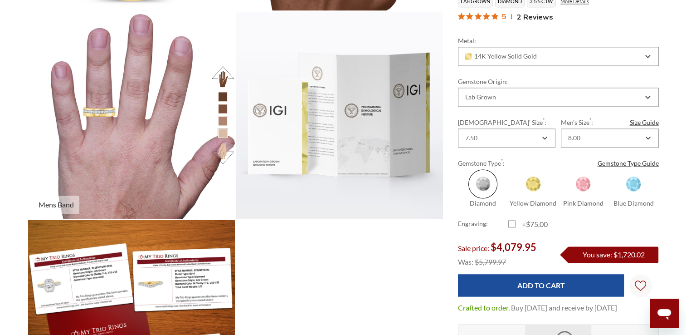
click at [223, 155] on button at bounding box center [222, 153] width 25 height 25
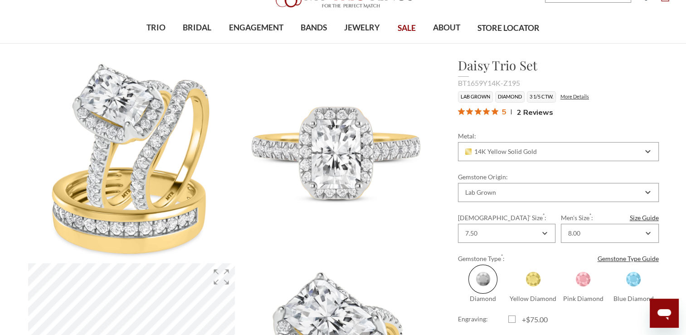
scroll to position [6, 0]
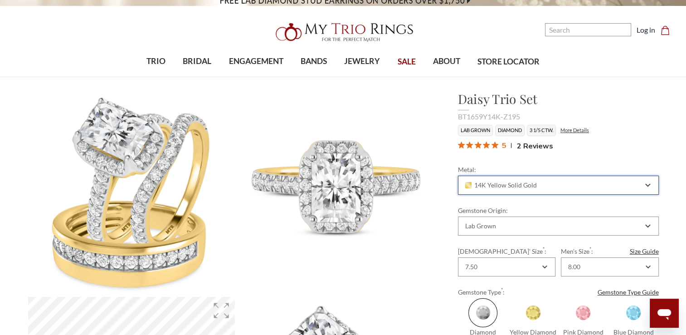
click at [647, 183] on icon "Combobox" at bounding box center [647, 184] width 5 height 5
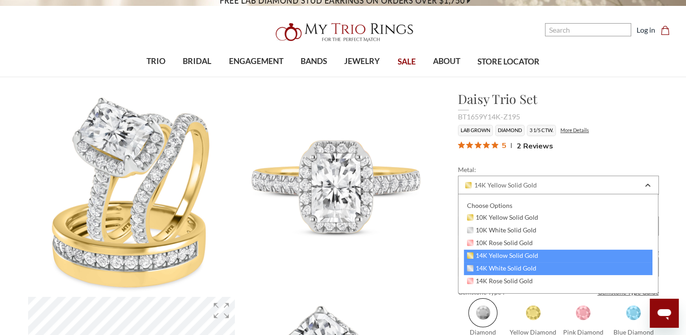
click at [516, 268] on span "14K White Solid Gold" at bounding box center [502, 267] width 70 height 7
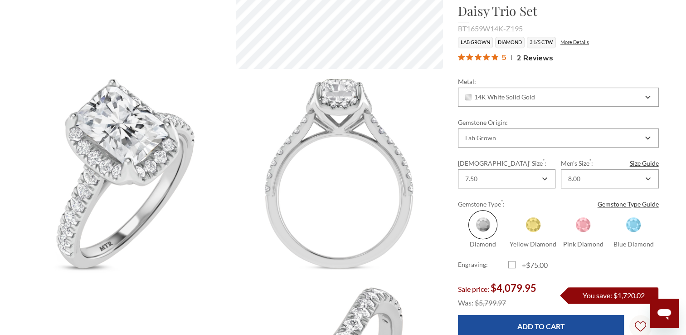
scroll to position [453, 0]
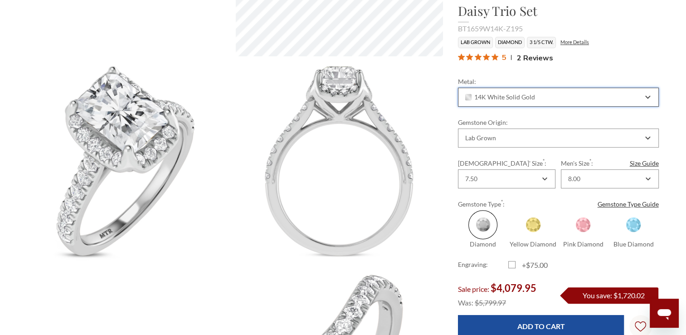
click at [648, 96] on icon "Combobox" at bounding box center [647, 96] width 5 height 5
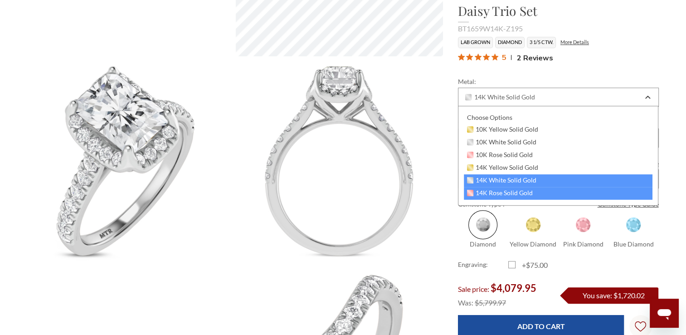
click at [528, 192] on span "14K Rose Solid Gold" at bounding box center [500, 192] width 66 height 7
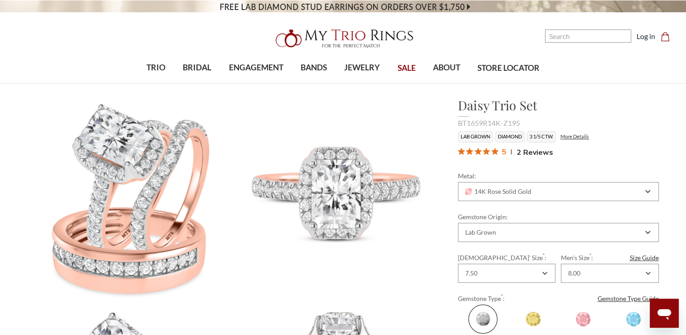
click at [404, 70] on span "SALE" at bounding box center [407, 68] width 18 height 12
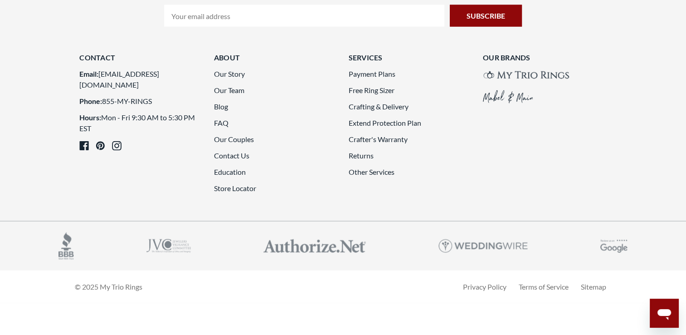
scroll to position [2540, 0]
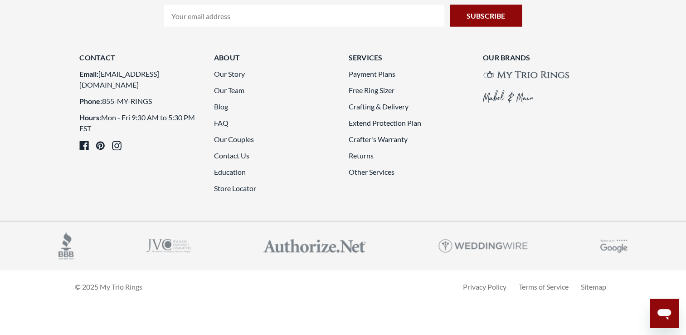
scroll to position [2584, 0]
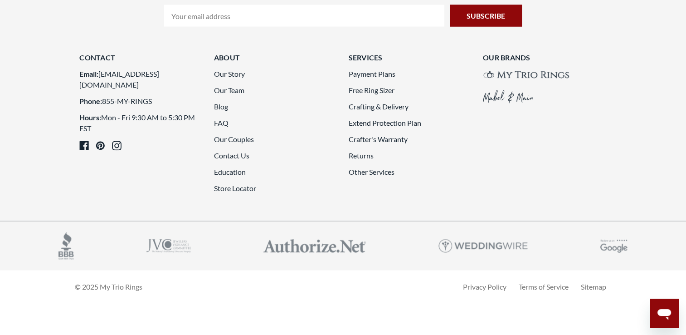
scroll to position [2518, 0]
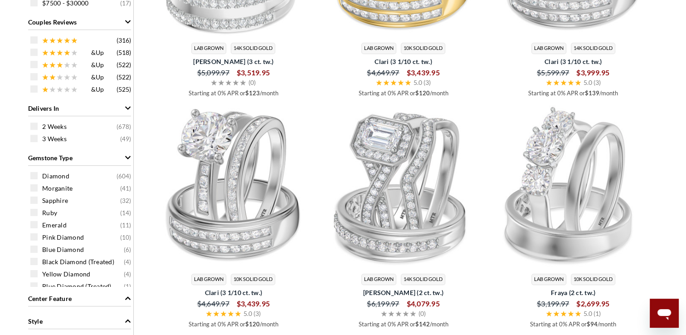
scroll to position [569, 0]
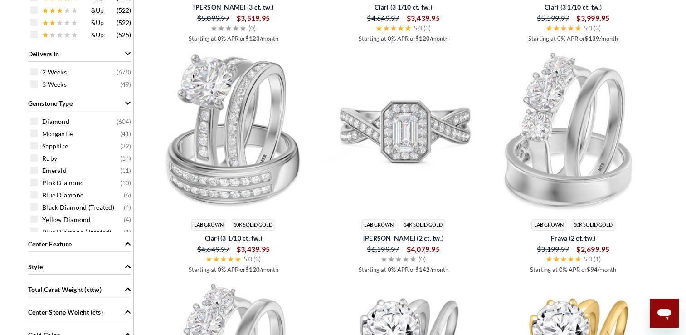
click at [393, 180] on img at bounding box center [403, 131] width 163 height 163
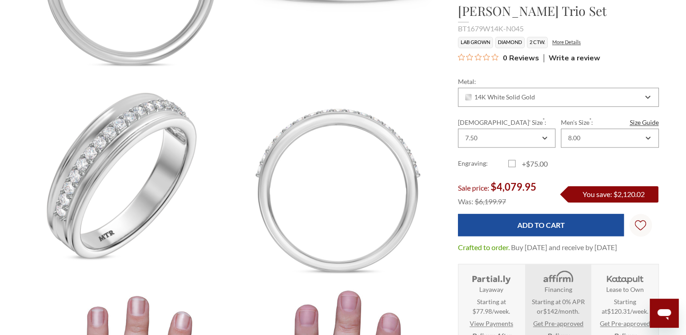
scroll to position [943, 0]
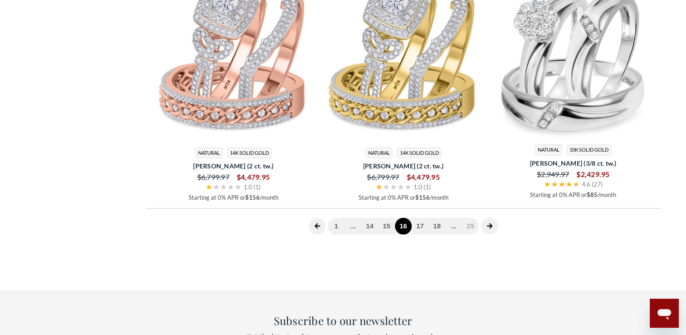
scroll to position [2500, 0]
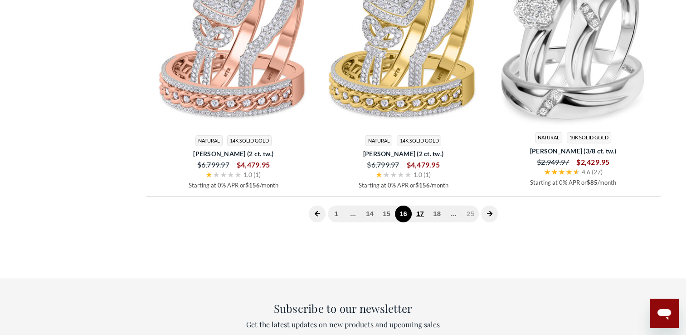
click at [420, 214] on link "17" at bounding box center [420, 213] width 17 height 17
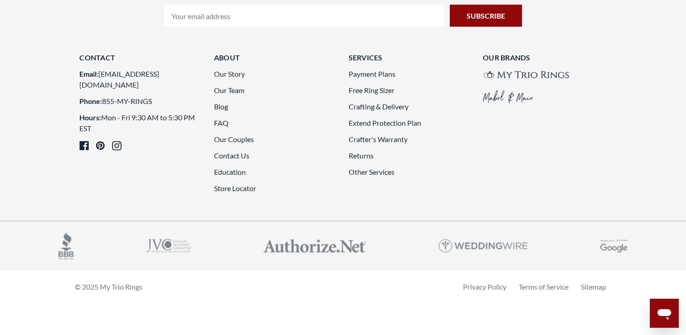
scroll to position [2433, 0]
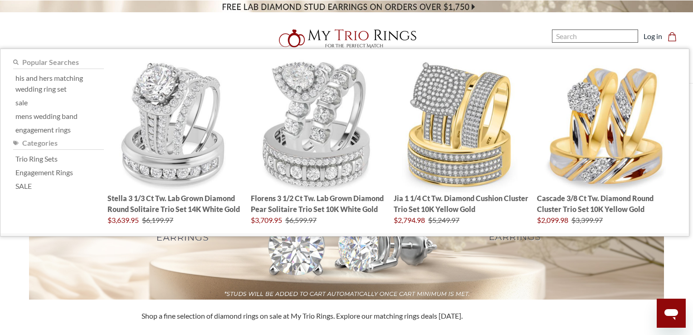
click at [589, 39] on input "Search" at bounding box center [595, 35] width 86 height 13
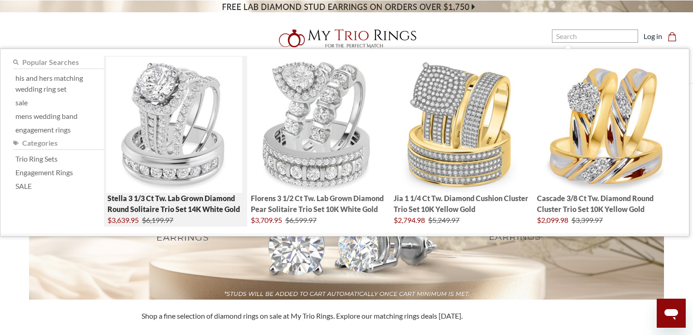
click at [157, 118] on img "; Total Products 4" at bounding box center [174, 125] width 136 height 136
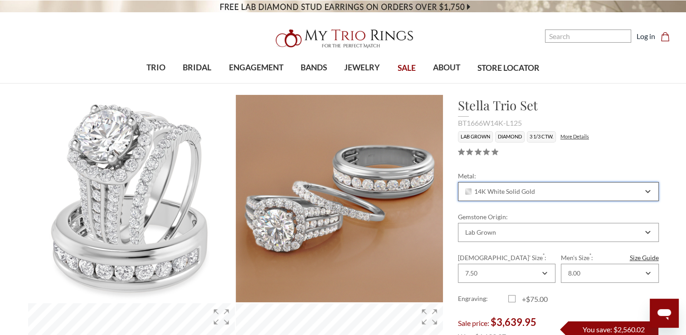
click at [648, 191] on icon "Combobox" at bounding box center [648, 191] width 4 height 2
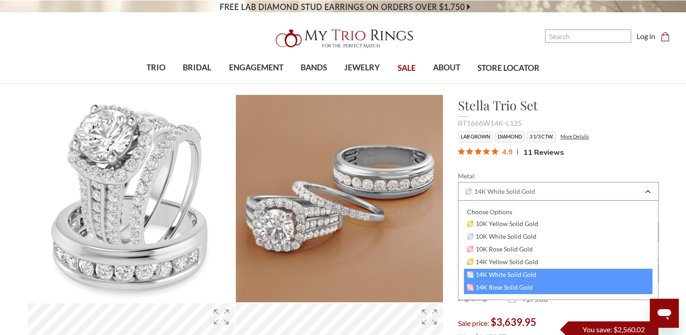
click at [512, 284] on span "14K Rose Solid Gold" at bounding box center [500, 286] width 66 height 7
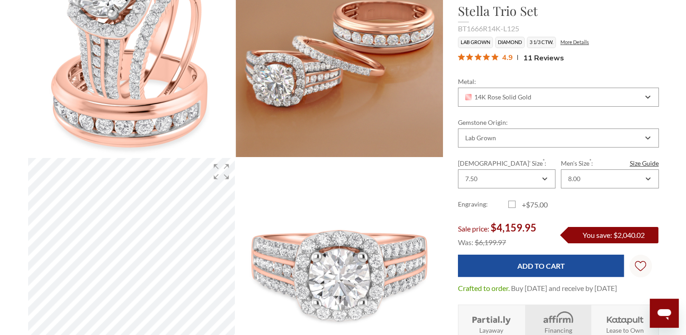
scroll to position [163, 0]
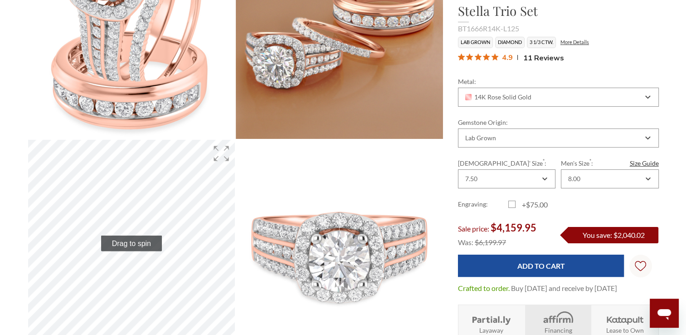
click at [511, 203] on label "+$75.00" at bounding box center [533, 204] width 50 height 11
click at [512, 206] on input "+$75.00" at bounding box center [512, 206] width 0 height 0
checkbox input "true"
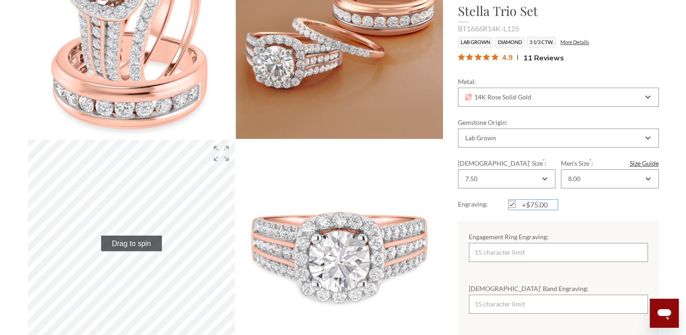
scroll to position [0, 0]
click at [493, 252] on input "Engagement Ring Engraving:" at bounding box center [558, 252] width 179 height 19
type input "12/12/25"
click at [477, 303] on input "[DEMOGRAPHIC_DATA]’ Band Engraving:" at bounding box center [558, 303] width 179 height 19
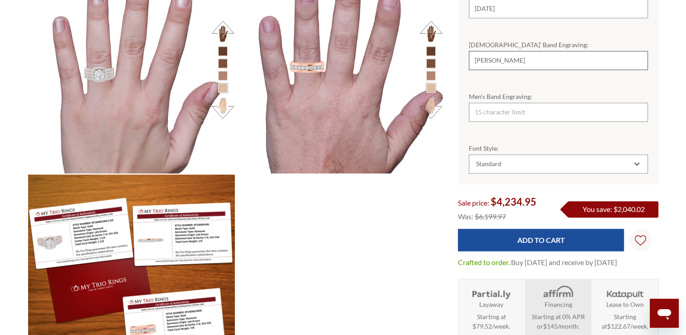
scroll to position [403, 624]
type input "BEETHOVEN"
click at [487, 111] on input "Men’s Band Engraving:" at bounding box center [558, 111] width 179 height 19
type input "[PERSON_NAME]"
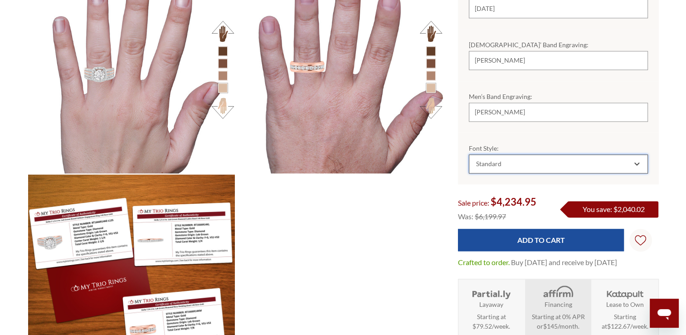
click at [638, 162] on icon "Combobox" at bounding box center [637, 163] width 4 height 2
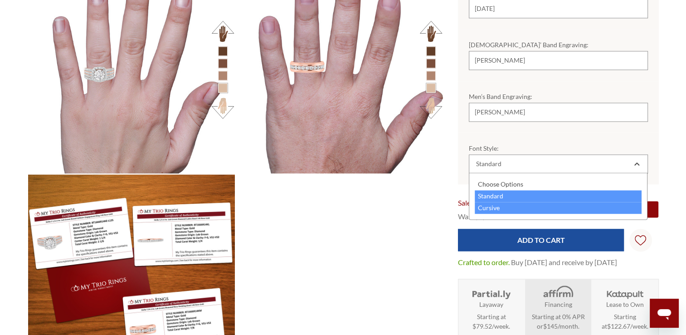
click at [504, 206] on div "Cursive" at bounding box center [558, 208] width 167 height 12
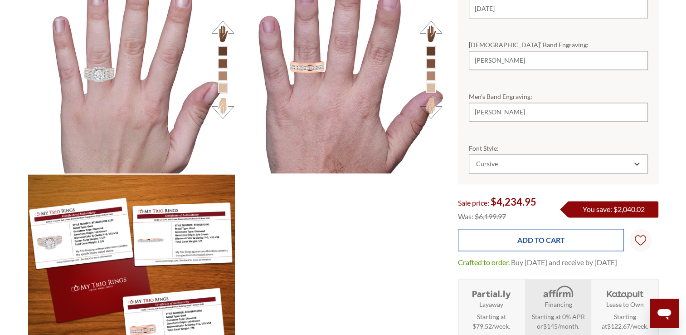
click at [535, 240] on input "Add to Cart" at bounding box center [541, 239] width 166 height 22
type input "Add to Cart"
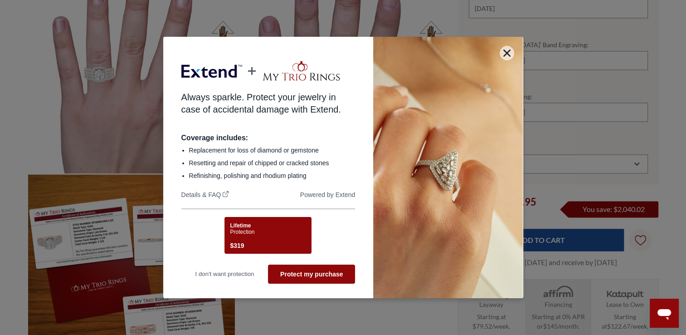
click at [254, 234] on span "Protection" at bounding box center [242, 232] width 24 height 6
click at [272, 236] on div "Lifetime Protection $319" at bounding box center [266, 236] width 73 height 29
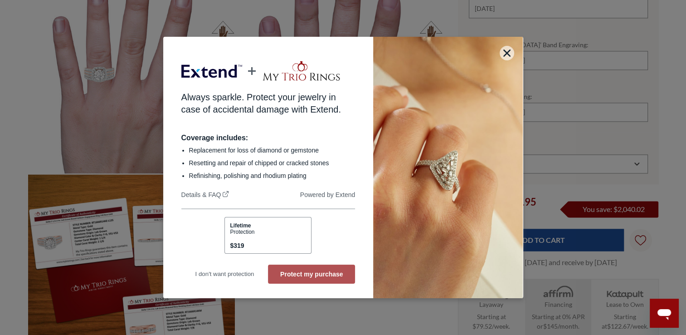
click at [293, 276] on button "Protect my purchase" at bounding box center [311, 273] width 87 height 19
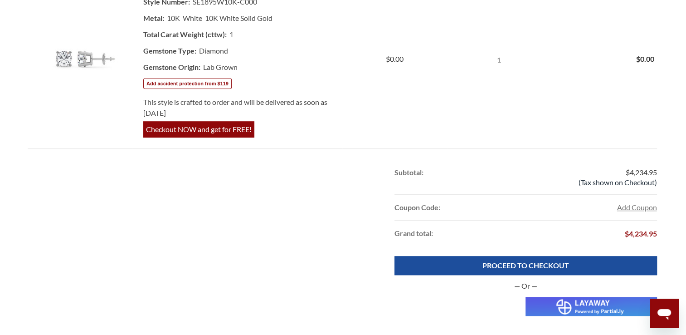
scroll to position [544, 0]
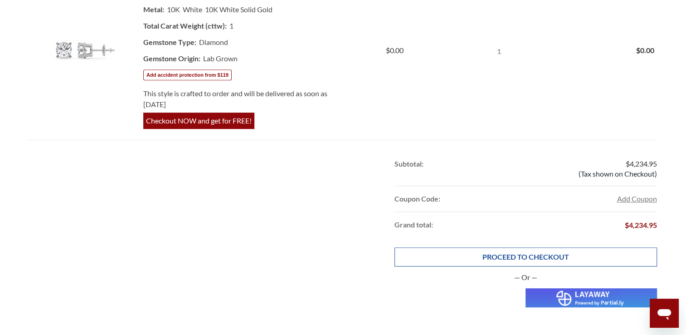
click at [510, 247] on link "PROCEED TO CHECKOUT" at bounding box center [525, 256] width 262 height 19
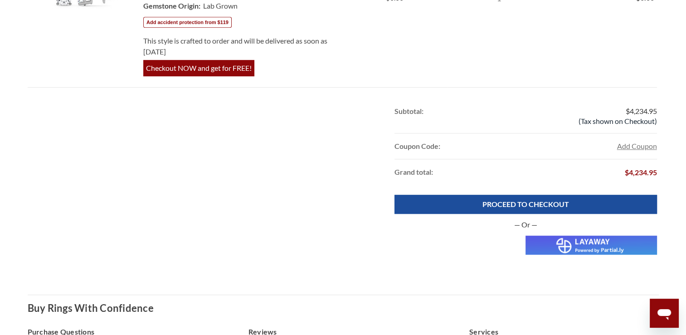
scroll to position [603, 0]
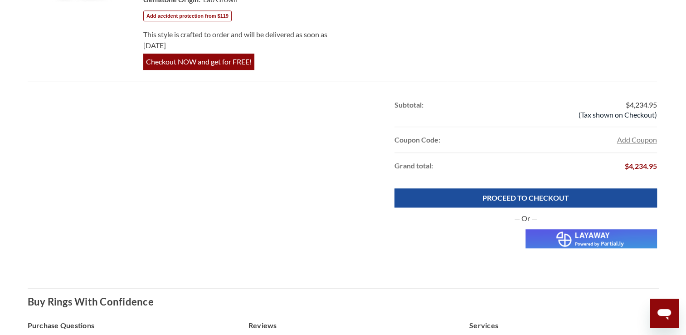
drag, startPoint x: 555, startPoint y: 214, endPoint x: 487, endPoint y: 208, distance: 68.3
click at [487, 213] on div "— Or —" at bounding box center [525, 230] width 262 height 35
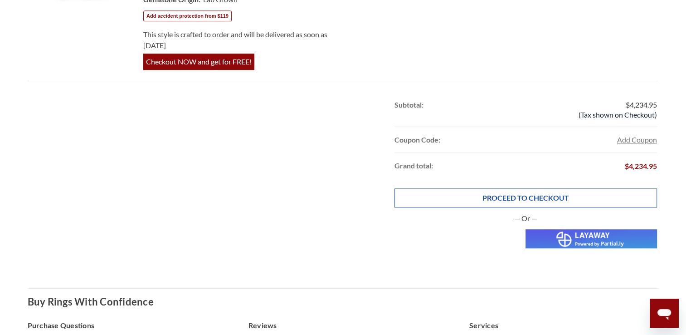
click at [491, 188] on link "PROCEED TO CHECKOUT" at bounding box center [525, 197] width 262 height 19
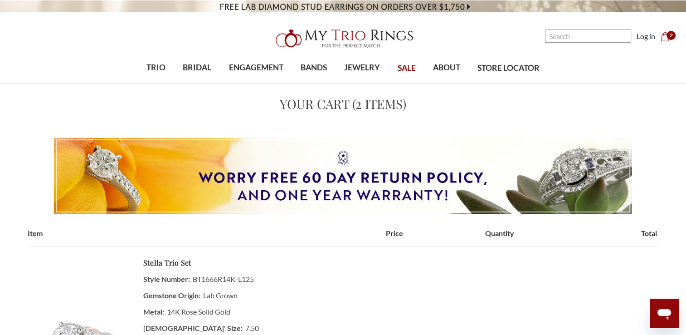
click at [658, 315] on icon "Open messaging window" at bounding box center [664, 313] width 16 height 16
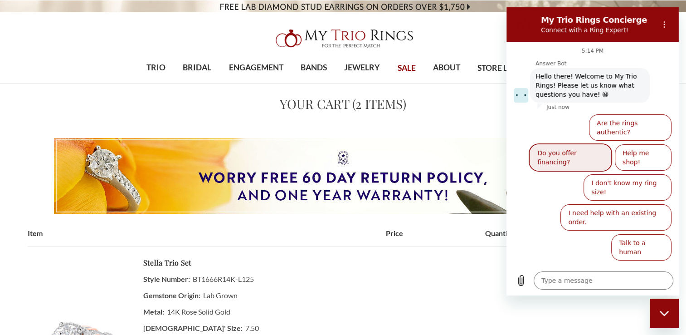
click at [572, 145] on button "Do you offer financing?" at bounding box center [571, 157] width 82 height 26
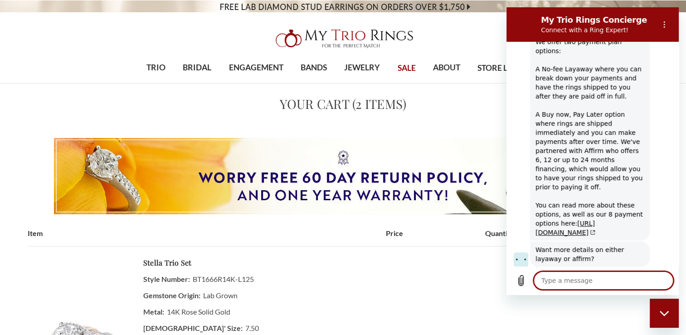
scroll to position [147, 0]
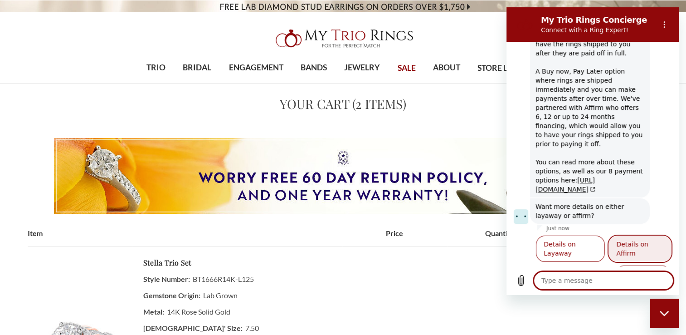
click at [622, 235] on button "Details on Affirm" at bounding box center [639, 248] width 63 height 26
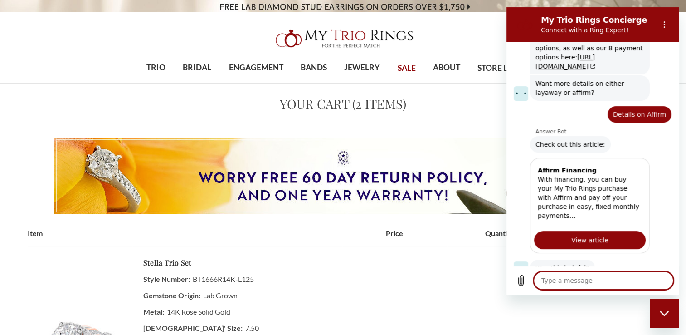
scroll to position [292, 0]
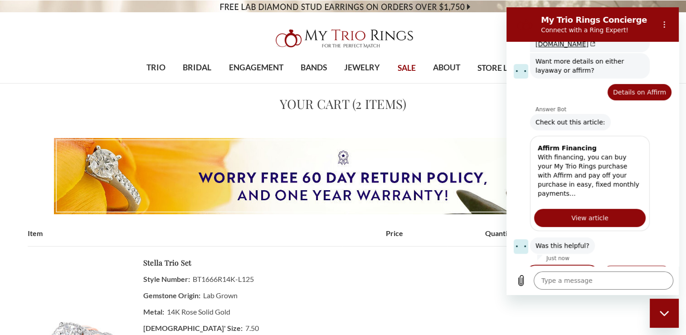
click at [564, 265] on button "Yes, problem solved" at bounding box center [562, 278] width 72 height 26
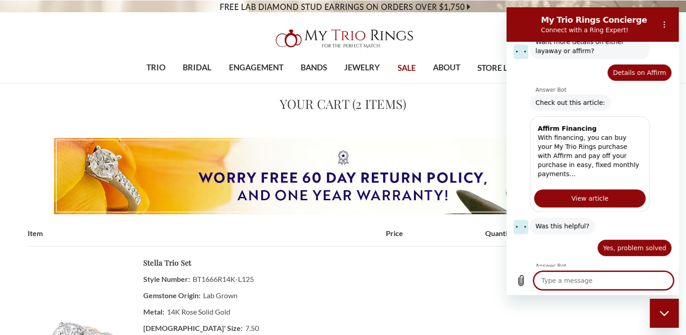
scroll to position [311, 0]
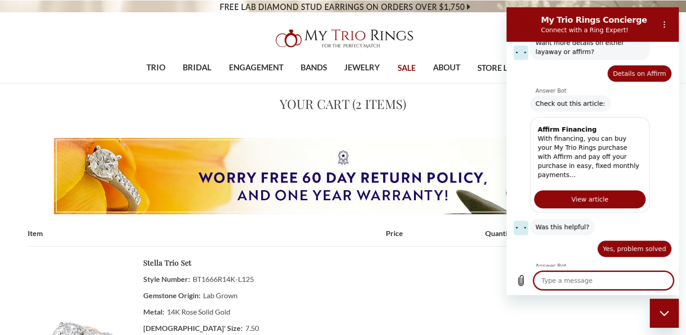
type textarea "x"
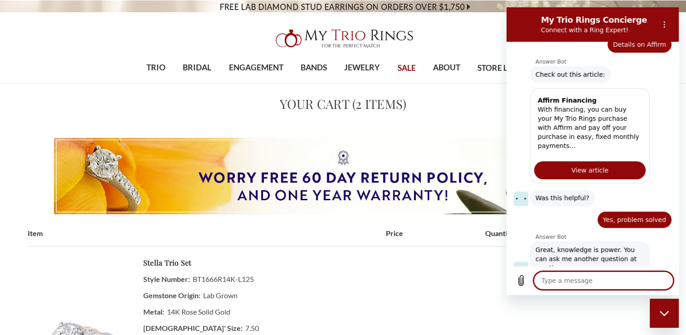
scroll to position [342, 0]
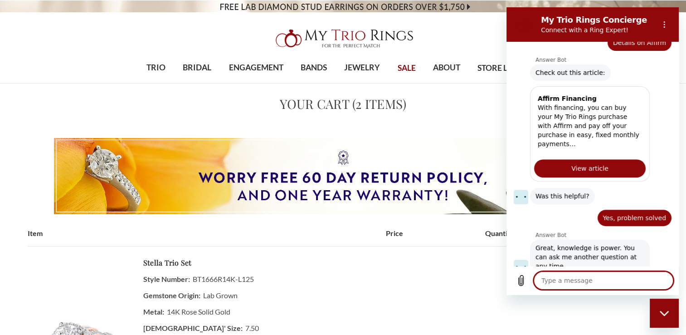
click at [560, 282] on textarea at bounding box center [604, 280] width 140 height 18
type textarea "h"
type textarea "x"
type textarea "ho"
type textarea "x"
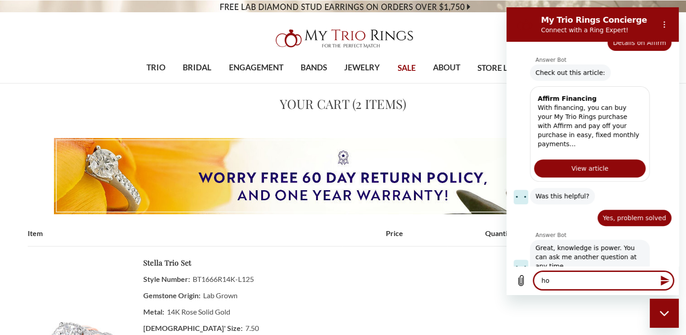
type textarea "hoW"
type textarea "x"
type textarea "hoW"
type textarea "x"
type textarea "hoW"
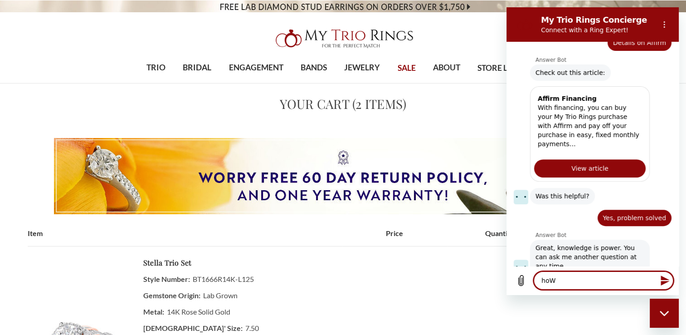
type textarea "x"
type textarea "ho"
type textarea "x"
type textarea "h"
type textarea "x"
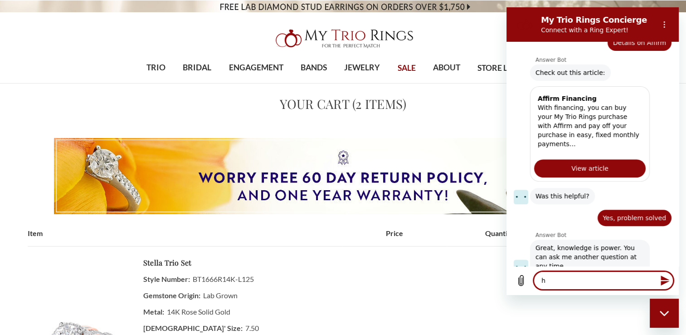
type textarea "x"
type textarea "H"
type textarea "x"
type textarea "HO"
type textarea "x"
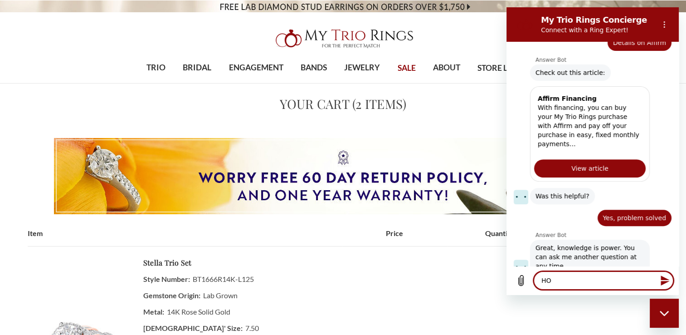
type textarea "HOW"
type textarea "x"
type textarea "HOW"
type textarea "x"
type textarea "HOW D"
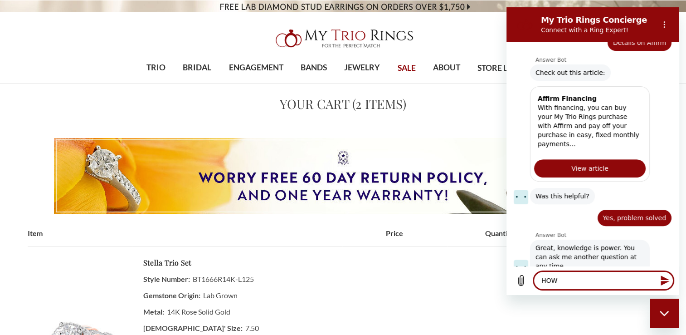
type textarea "x"
type textarea "HOW DO"
type textarea "x"
type textarea "HOW DO"
type textarea "x"
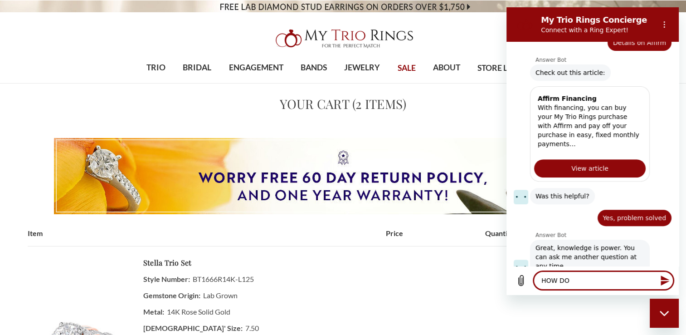
type textarea "HOW DO i"
type textarea "x"
type textarea "HOW DO i"
type textarea "x"
type textarea "HOW DO i A"
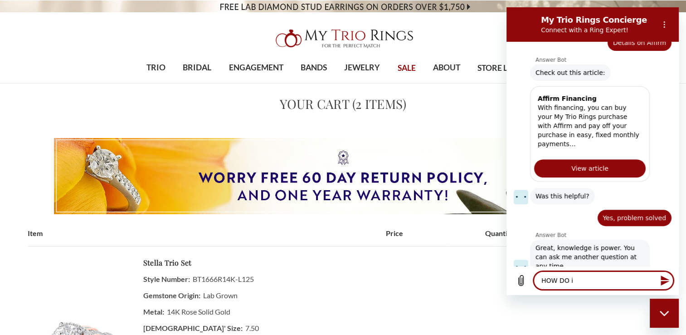
type textarea "x"
type textarea "HOW DO i AP"
type textarea "x"
type textarea "HOW DO i APP"
type textarea "x"
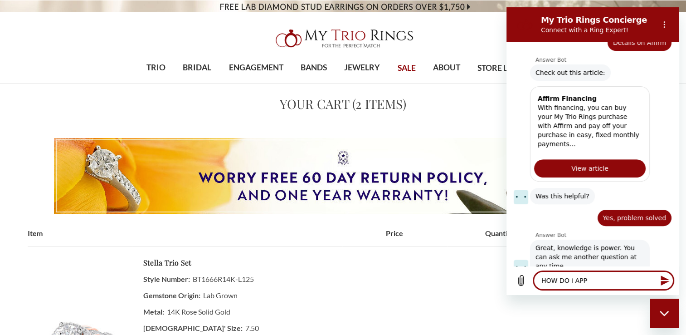
type textarea "HOW DO i AP"
type textarea "x"
type textarea "HOW DO i A"
type textarea "x"
type textarea "HOW DO i"
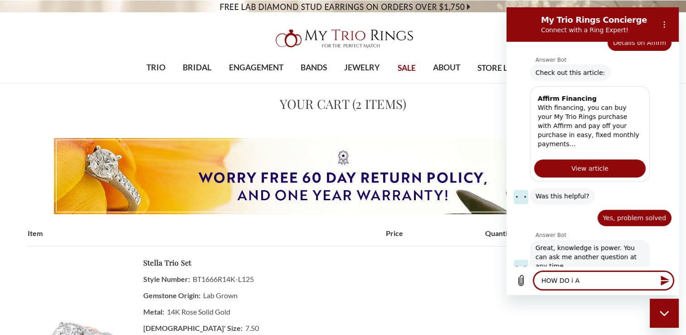
type textarea "x"
type textarea "HOW DO i"
type textarea "x"
type textarea "HOW DO"
type textarea "x"
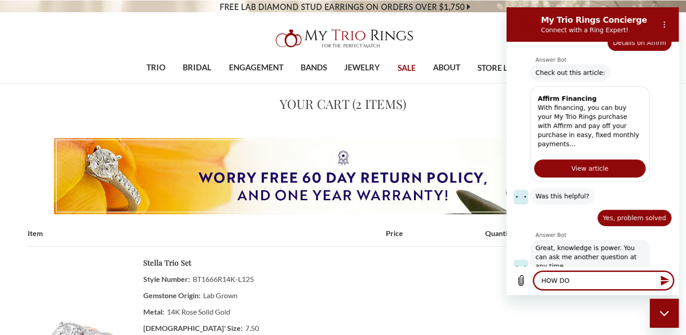
type textarea "HOW DO I"
type textarea "x"
type textarea "HOW DO I"
type textarea "x"
type textarea "HOW DO I A"
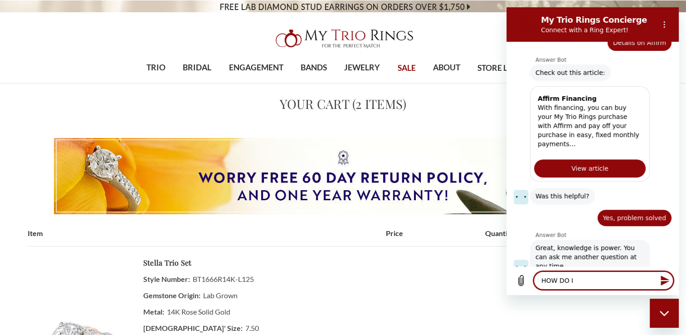
type textarea "x"
type textarea "HOW DO I AP"
type textarea "x"
type textarea "HOW DO I APP"
type textarea "x"
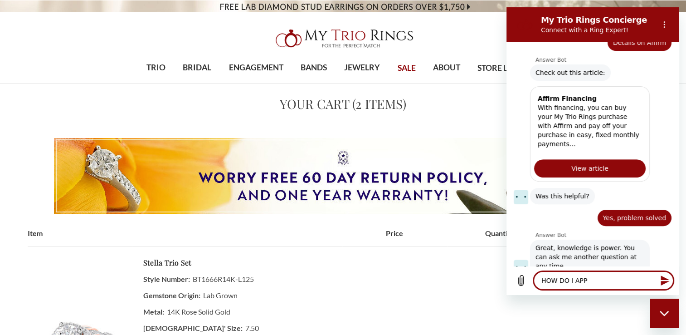
type textarea "HOW DO I APPL"
type textarea "x"
type textarea "HOW DO I APPLY"
type textarea "x"
type textarea "HOW DO I APPLY"
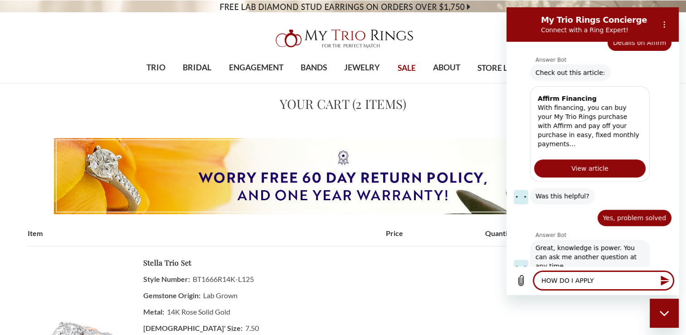
type textarea "x"
type textarea "HOW DO I APPLY W"
type textarea "x"
type textarea "HOW DO I APPLY WI"
type textarea "x"
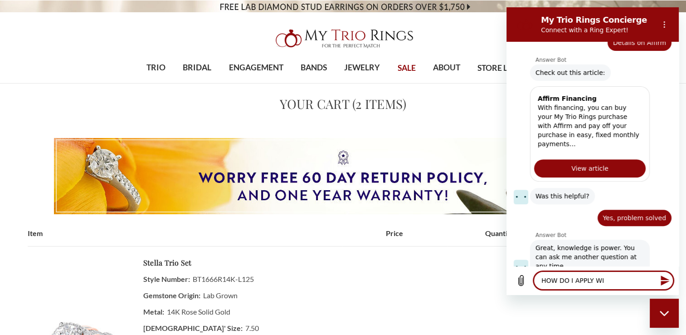
type textarea "HOW DO I APPLY WIT"
type textarea "x"
type textarea "HOW DO I APPLY WITH"
type textarea "x"
type textarea "HOW DO I APPLY WITH"
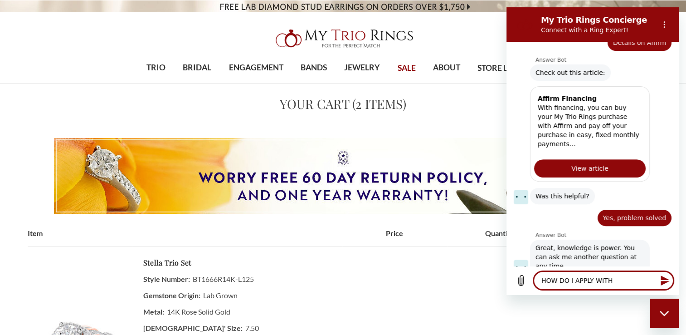
type textarea "x"
type textarea "HOW DO I APPLY WITH A"
type textarea "x"
type textarea "HOW DO I APPLY WITH AF"
type textarea "x"
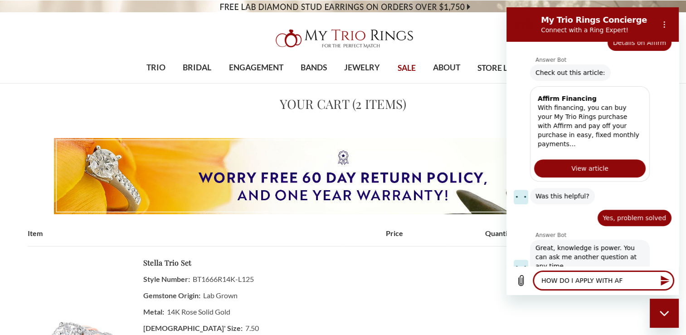
type textarea "HOW DO I APPLY WITH AFF"
type textarea "x"
type textarea "HOW DO I APPLY WITH AFFI"
type textarea "x"
type textarea "HOW DO I APPLY WITH AFFIR"
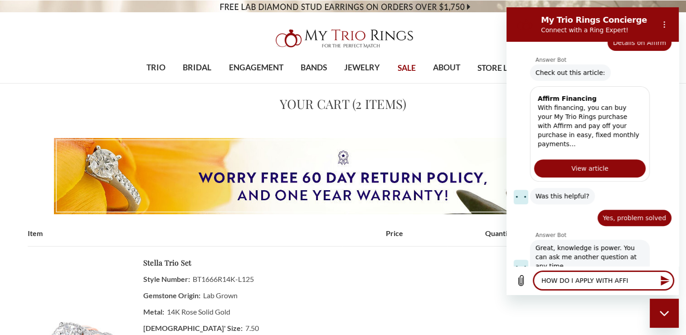
type textarea "x"
type textarea "HOW DO I APPLY WITH AFFIRM"
type textarea "x"
type textarea "HOW DO I APPLY WITH AFFIRM"
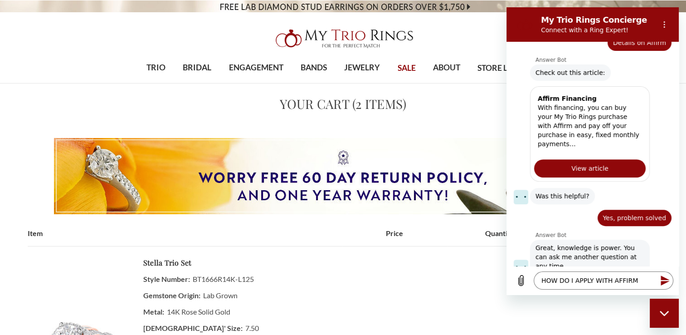
click at [665, 280] on icon "Send message" at bounding box center [665, 280] width 11 height 11
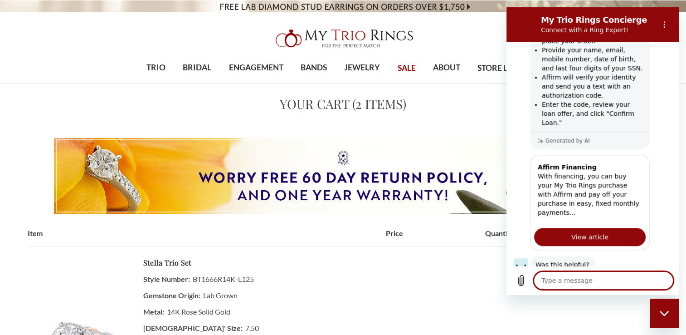
scroll to position [639, 0]
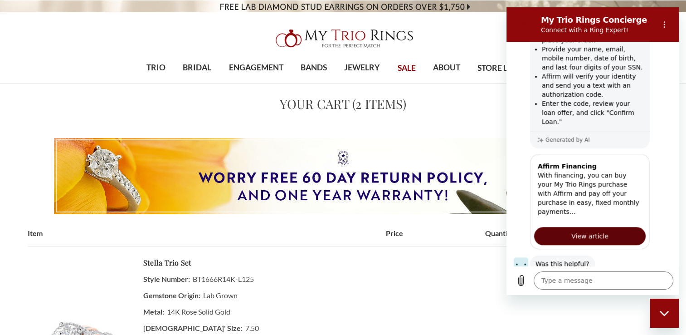
click at [579, 230] on span "View article" at bounding box center [589, 235] width 37 height 11
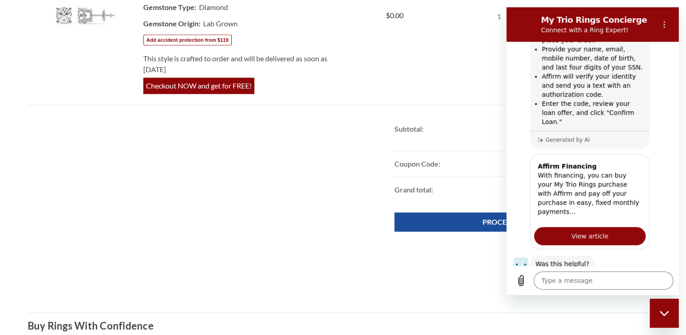
scroll to position [609, 0]
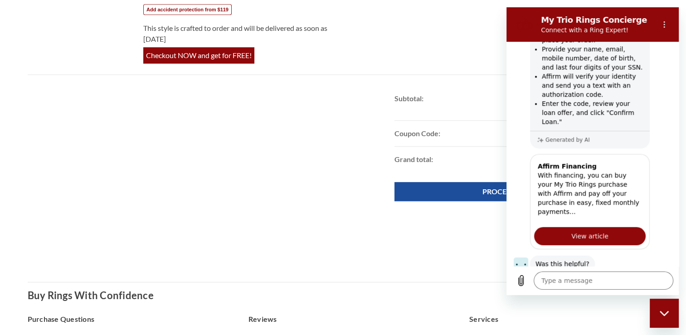
click at [468, 282] on div "Buy Rings With Confidence" at bounding box center [343, 295] width 631 height 26
click at [664, 21] on circle "Options menu" at bounding box center [664, 21] width 1 height 1
click at [627, 283] on button "Yes" at bounding box center [631, 291] width 25 height 17
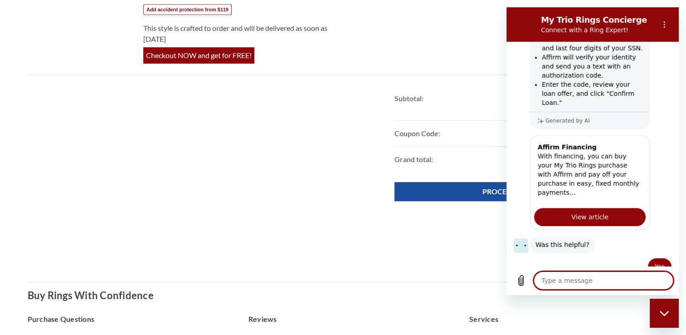
scroll to position [657, 0]
type textarea "x"
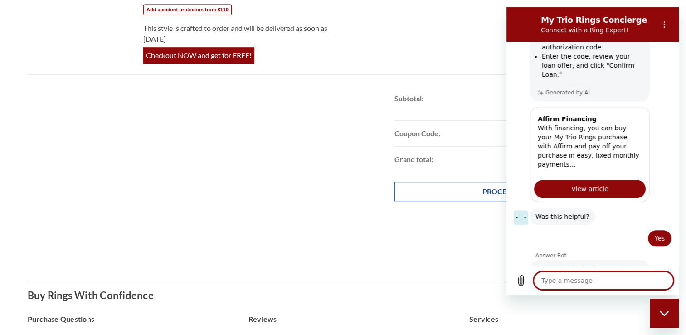
scroll to position [688, 0]
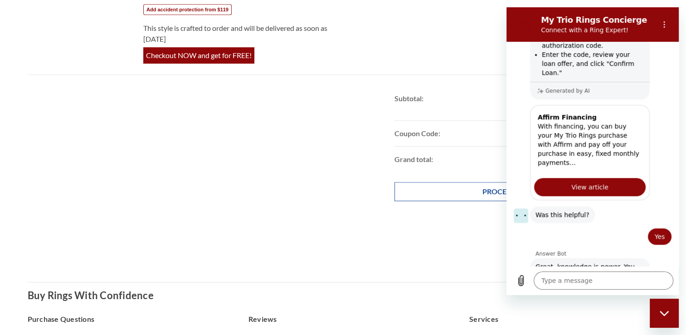
click at [452, 182] on link "PROCEED TO CHECKOUT" at bounding box center [525, 191] width 262 height 19
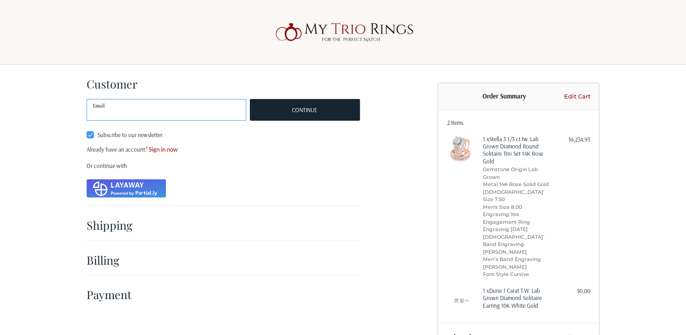
click at [187, 113] on input "Email" at bounding box center [167, 110] width 160 height 22
type input "[EMAIL_ADDRESS][DOMAIN_NAME]"
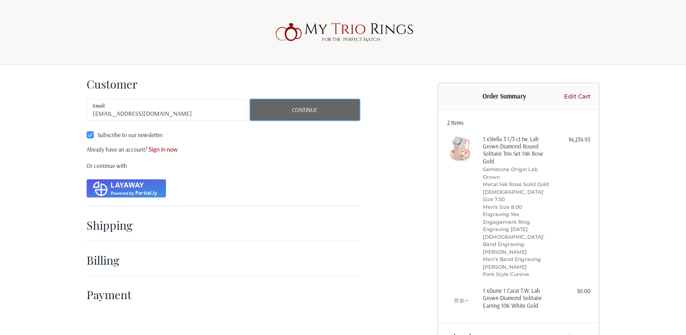
click at [295, 108] on button "Continue" at bounding box center [305, 110] width 110 height 22
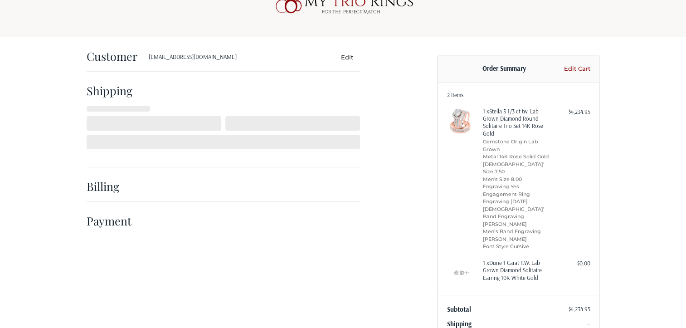
select select "US"
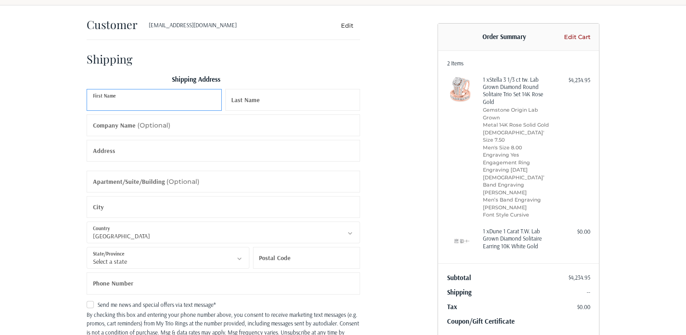
scroll to position [54, 0]
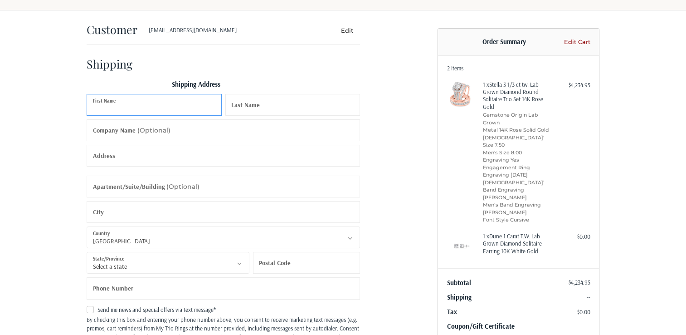
click at [180, 102] on input "First Name" at bounding box center [154, 105] width 135 height 22
type input "[PERSON_NAME]"
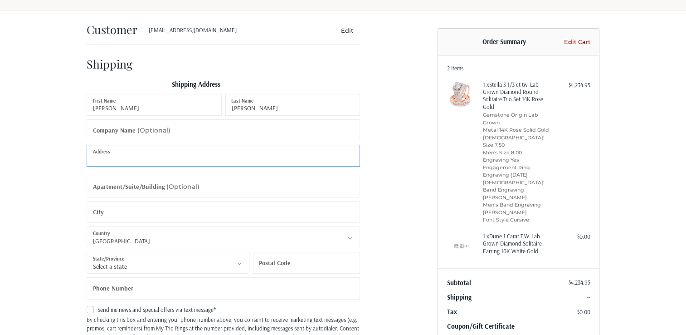
type input "14808 COHASSET ST."
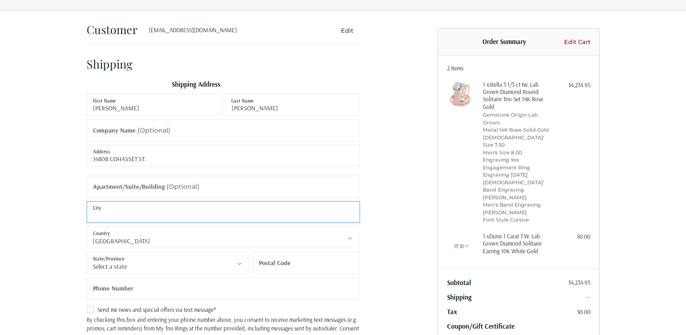
type input "[PERSON_NAME]"
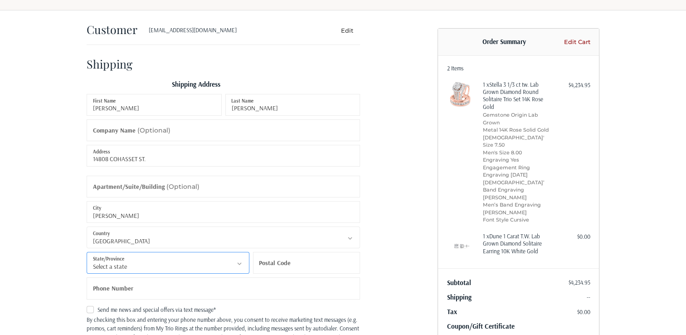
select select "CA"
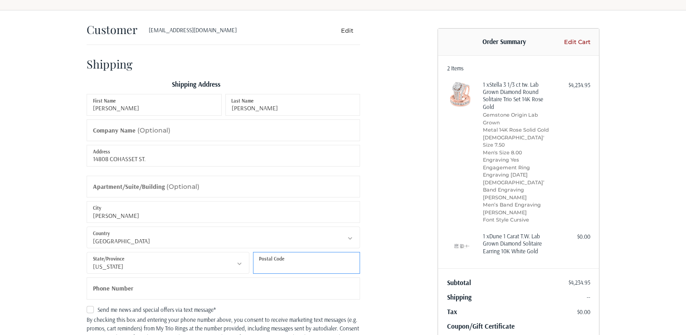
type input "91405"
type input "18189839678"
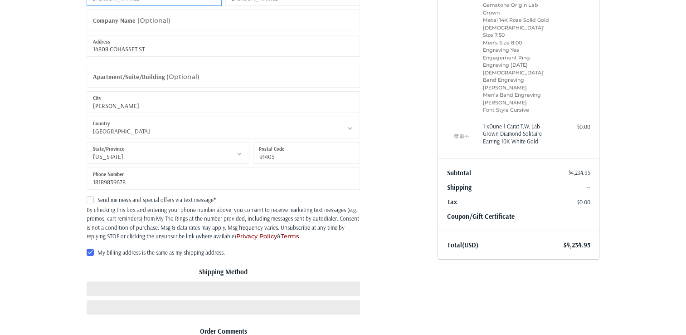
scroll to position [172, 0]
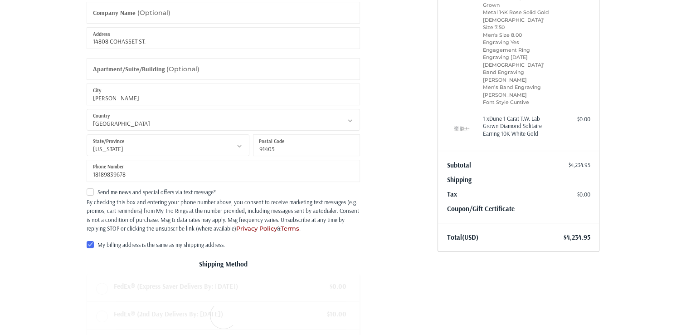
radio input "true"
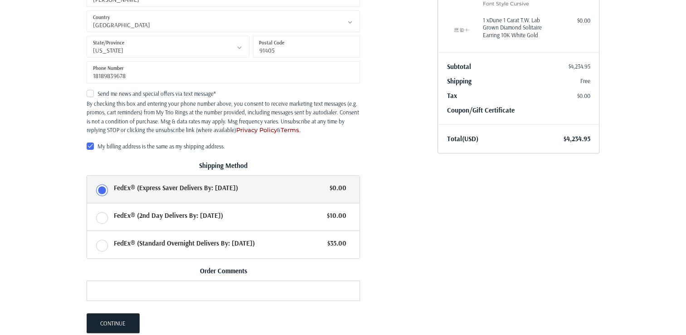
scroll to position [271, 0]
click at [92, 90] on label "Send me news and special offers via text message*" at bounding box center [223, 92] width 273 height 7
click at [87, 89] on input "Send me news and special offers via text message*" at bounding box center [87, 89] width 0 height 0
checkbox input "true"
click at [112, 322] on button "Continue" at bounding box center [113, 322] width 53 height 20
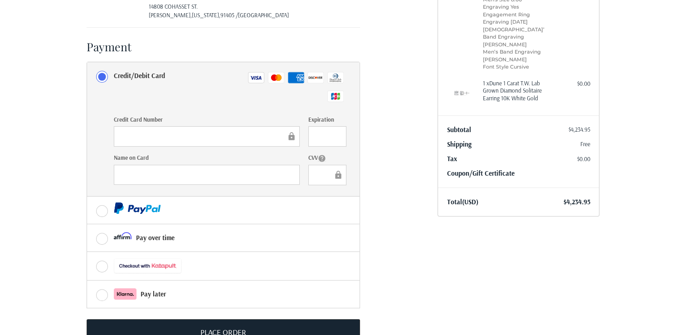
scroll to position [235, 0]
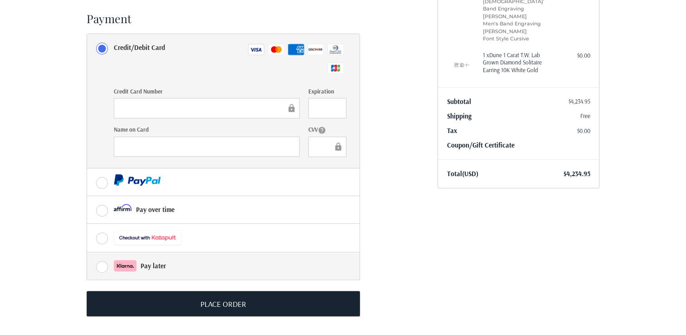
click at [101, 266] on label "Pay later" at bounding box center [223, 265] width 272 height 27
click at [88, 253] on input "Pay later" at bounding box center [87, 252] width 0 height 0
radio input "true"
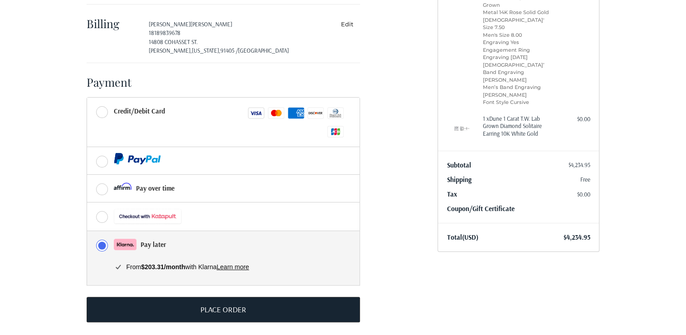
scroll to position [178, 0]
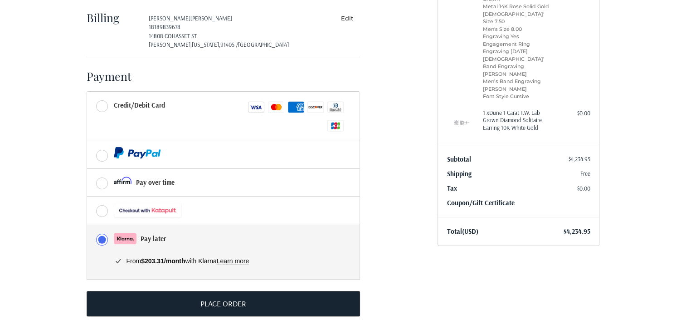
click at [102, 240] on label "Pay later" at bounding box center [223, 238] width 272 height 27
click at [88, 225] on input "Pay later" at bounding box center [87, 225] width 0 height 0
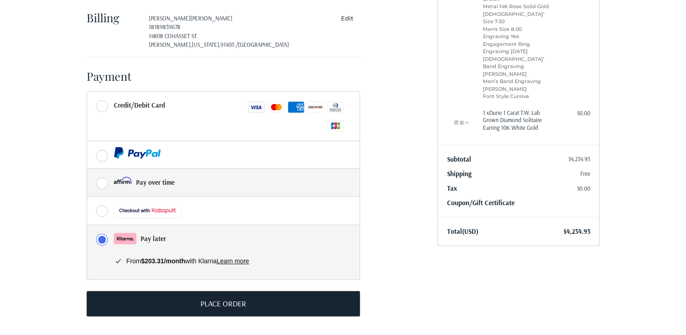
click at [103, 181] on label "Pay over time" at bounding box center [223, 182] width 272 height 27
click at [88, 169] on input "Pay over time" at bounding box center [87, 169] width 0 height 0
radio input "true"
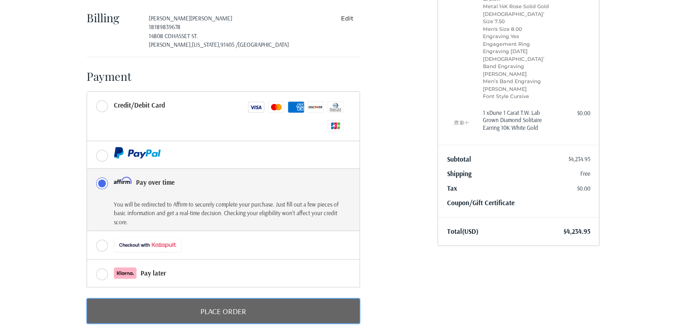
click at [220, 307] on button "Place Order" at bounding box center [223, 310] width 273 height 25
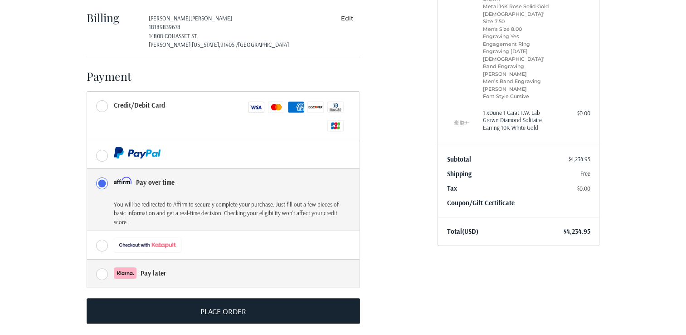
click at [100, 273] on label "Pay later" at bounding box center [223, 272] width 272 height 27
click at [88, 260] on input "Pay later" at bounding box center [87, 259] width 0 height 0
radio input "true"
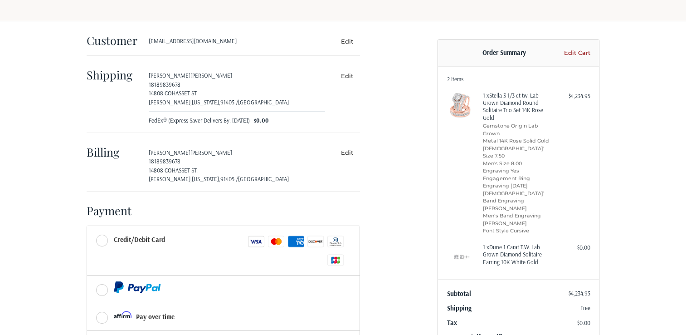
scroll to position [0, 0]
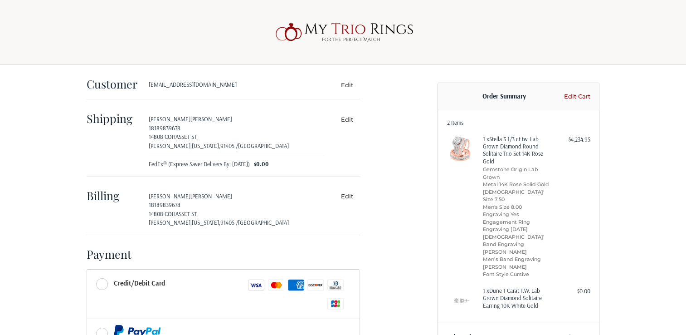
click at [572, 94] on link "Edit Cart" at bounding box center [575, 96] width 29 height 9
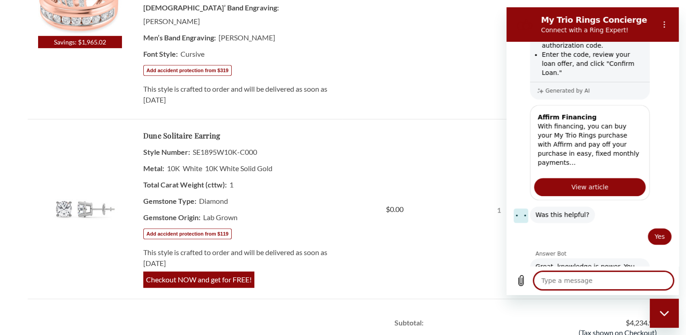
scroll to position [414, 0]
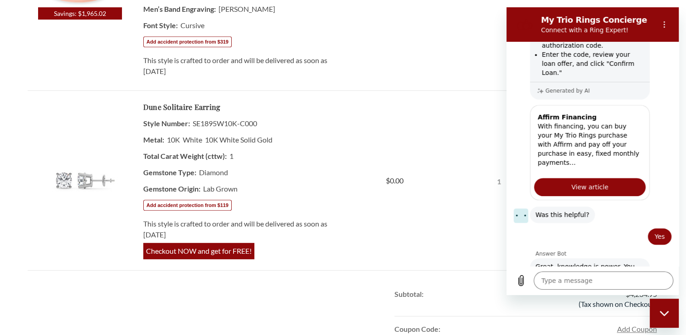
click at [467, 186] on td "Quantity: 1" at bounding box center [499, 181] width 105 height 180
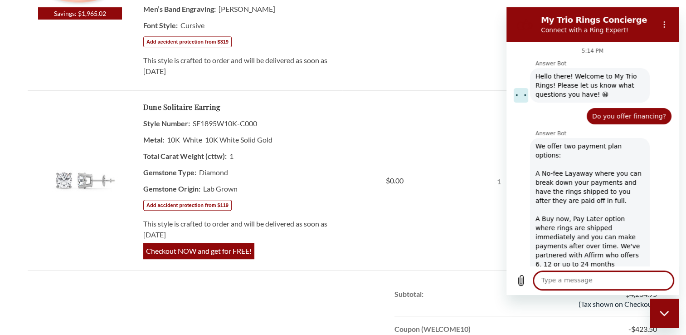
scroll to position [688, 0]
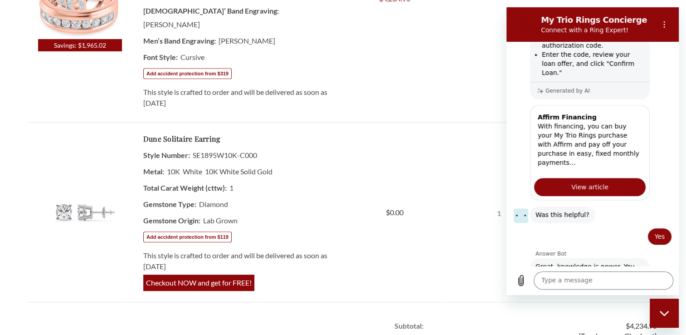
scroll to position [401, 0]
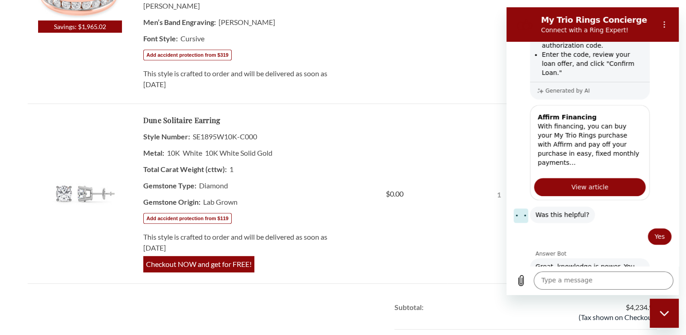
click at [661, 105] on div at bounding box center [661, 152] width 22 height 95
click at [664, 24] on circle "Options menu" at bounding box center [664, 24] width 1 height 1
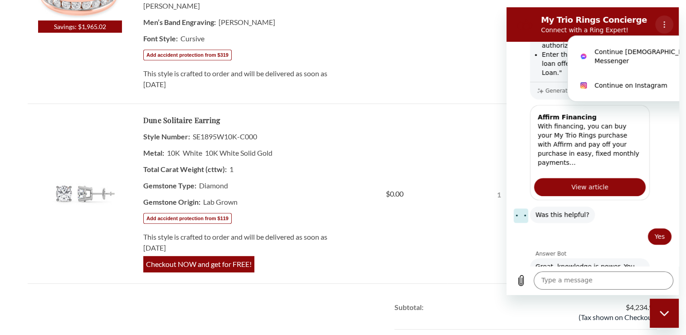
click at [664, 24] on circle "Options menu" at bounding box center [664, 24] width 1 height 1
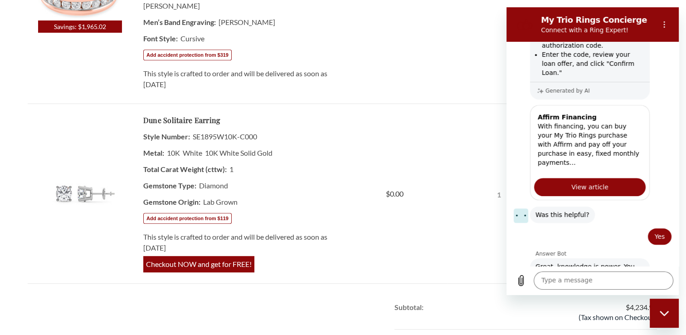
click at [478, 186] on td "Quantity: 1" at bounding box center [499, 194] width 105 height 180
click at [668, 310] on icon "Close messaging window" at bounding box center [665, 313] width 10 height 6
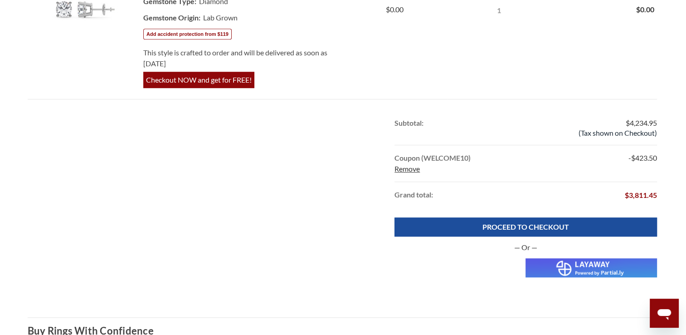
scroll to position [594, 0]
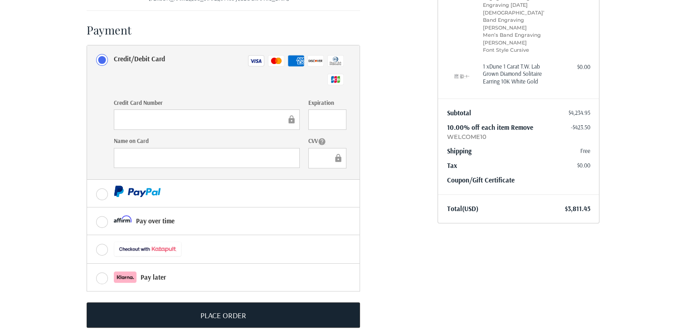
scroll to position [230, 0]
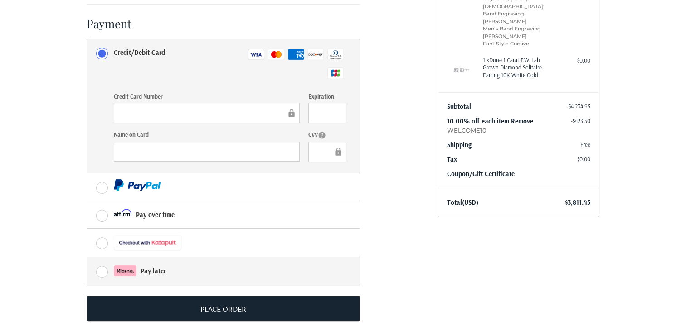
click at [100, 271] on label "Pay later" at bounding box center [223, 270] width 272 height 27
click at [88, 258] on input "Pay later" at bounding box center [87, 257] width 0 height 0
radio input "true"
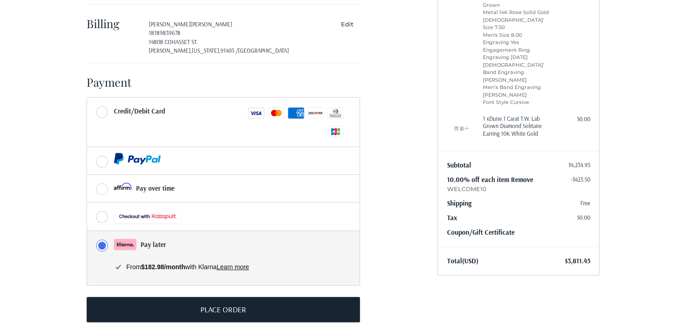
scroll to position [178, 0]
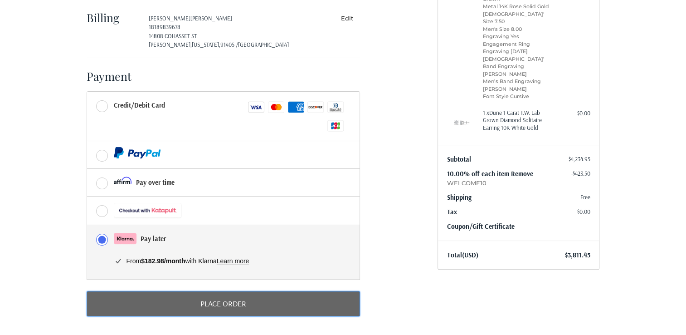
click at [223, 304] on button "Place Order" at bounding box center [223, 303] width 273 height 25
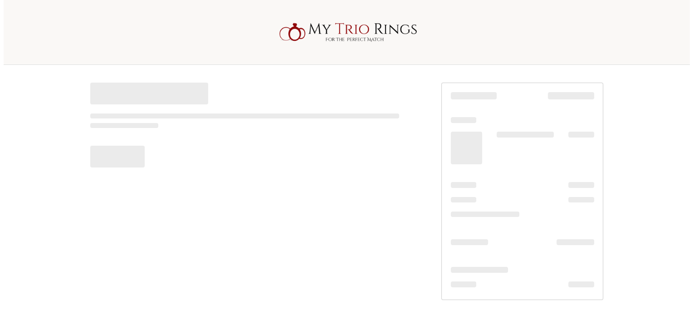
scroll to position [0, 0]
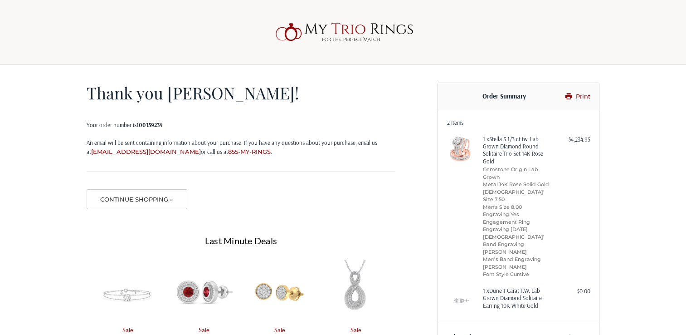
click at [341, 36] on img at bounding box center [343, 32] width 145 height 29
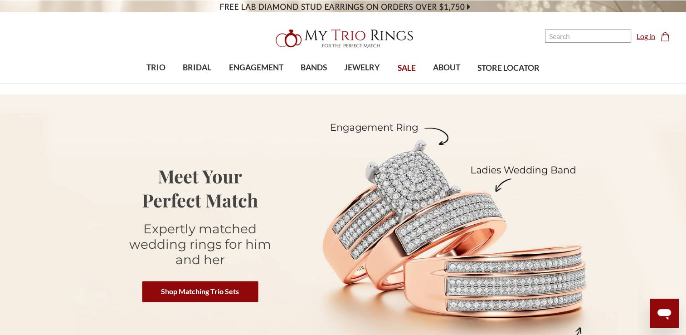
click at [647, 37] on link "Log in" at bounding box center [646, 36] width 19 height 11
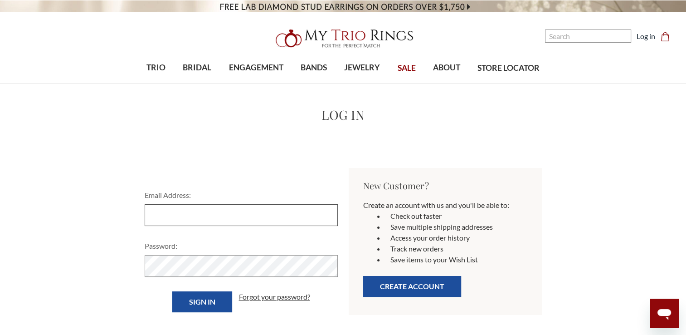
click at [284, 217] on input "Email Address:" at bounding box center [241, 215] width 193 height 22
type input "Beethovene@yahoo.com"
click at [198, 301] on input "Sign in" at bounding box center [202, 301] width 60 height 21
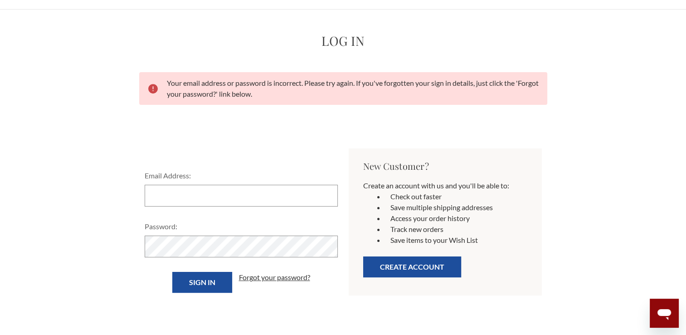
scroll to position [182, 0]
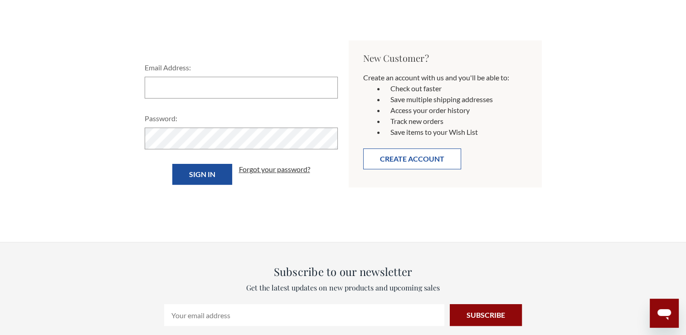
click at [401, 158] on button "Create Account" at bounding box center [412, 158] width 98 height 21
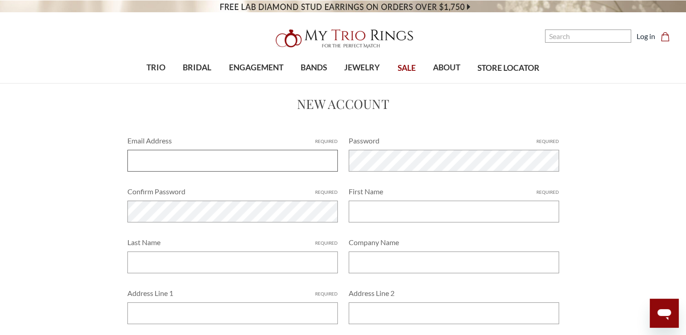
click at [275, 159] on input "Email Address Required" at bounding box center [232, 161] width 210 height 22
type input "[EMAIL_ADDRESS][DOMAIN_NAME]"
type input "[PERSON_NAME]"
type input "14808 COHASSET ST."
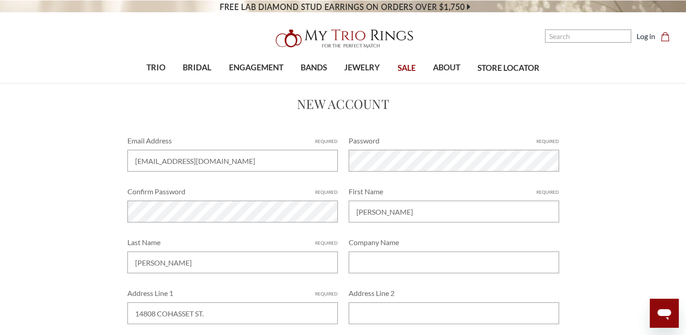
type input "[PERSON_NAME]"
select select "[GEOGRAPHIC_DATA]"
type input "CA"
type input "91405"
type input "8189839678"
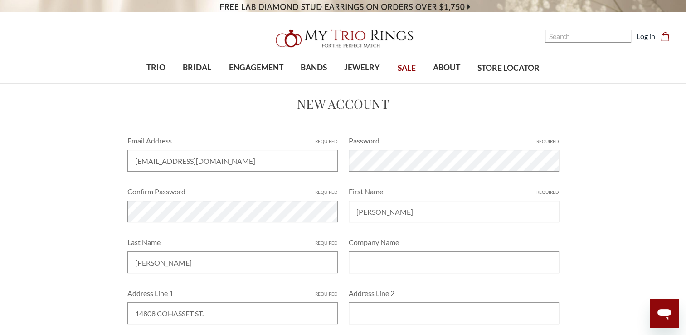
select select "California"
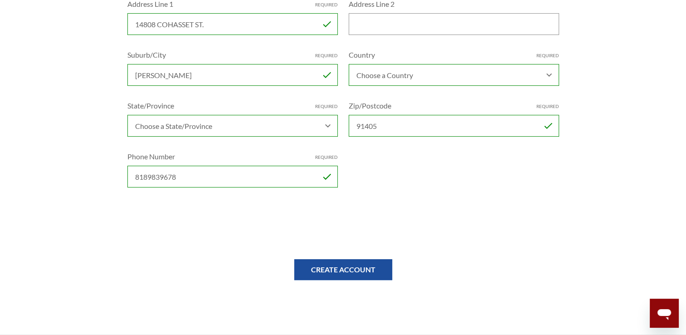
scroll to position [300, 0]
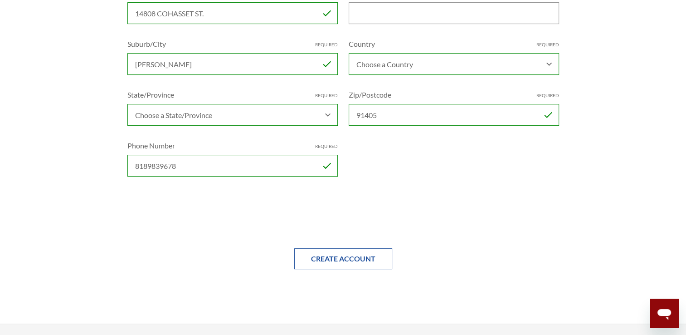
click at [336, 257] on input "Create Account" at bounding box center [343, 258] width 98 height 21
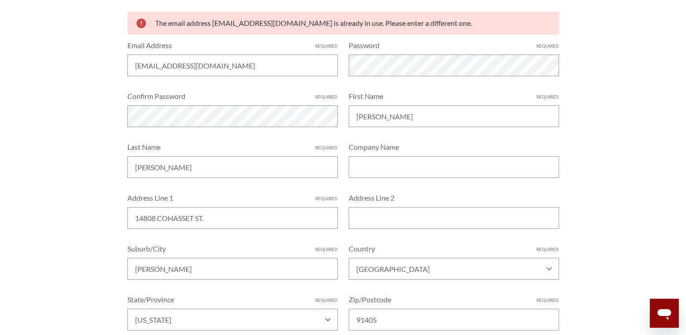
scroll to position [53, 0]
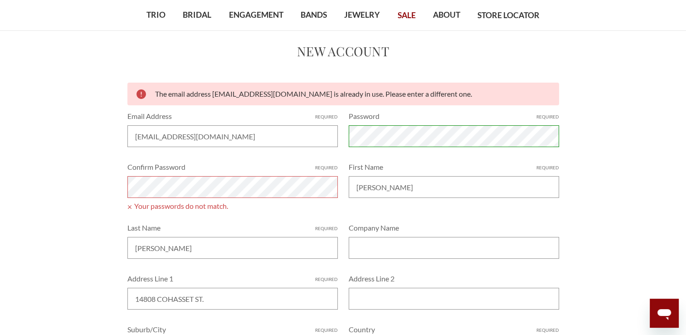
click at [615, 131] on div "Home Create Account New Account The email address Beethovene@yahoo.com is alrea…" at bounding box center [343, 303] width 675 height 523
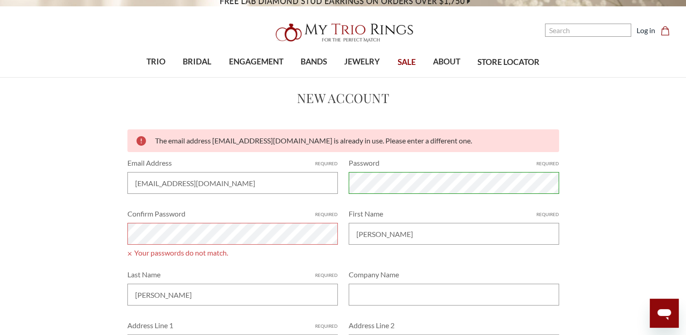
scroll to position [0, 0]
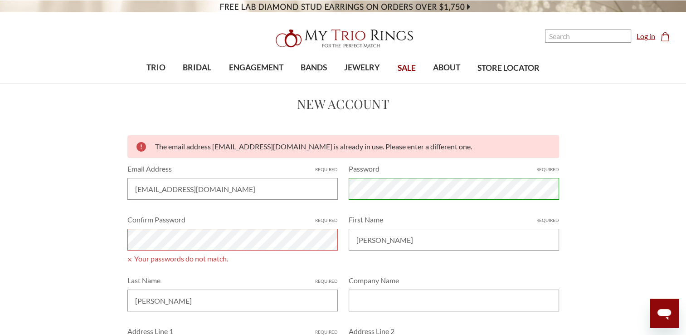
click at [646, 35] on link "Log in" at bounding box center [646, 36] width 19 height 11
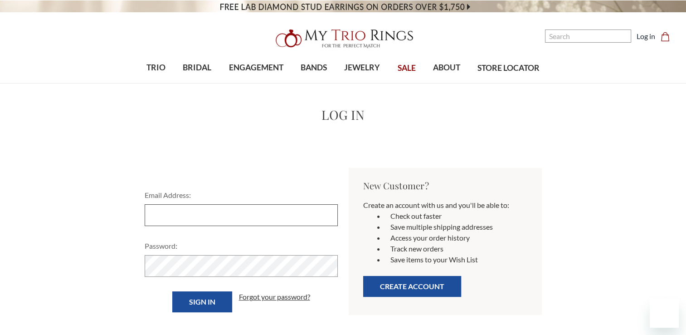
click at [264, 222] on input "Email Address:" at bounding box center [241, 215] width 193 height 22
type input "[EMAIL_ADDRESS][DOMAIN_NAME]"
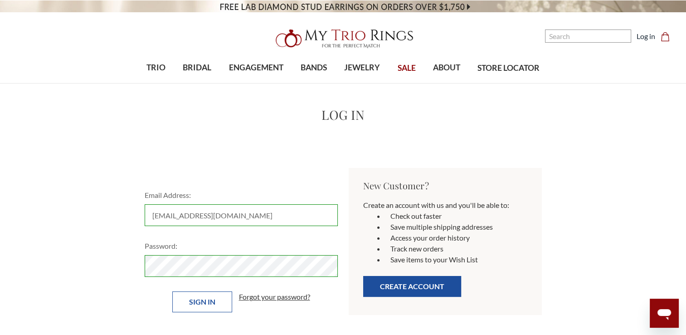
click at [200, 303] on input "Sign in" at bounding box center [202, 301] width 60 height 21
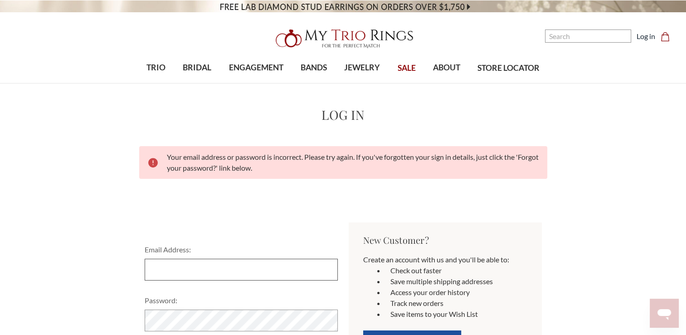
click at [205, 274] on input "Email Address:" at bounding box center [241, 269] width 193 height 22
type input "[EMAIL_ADDRESS][DOMAIN_NAME]"
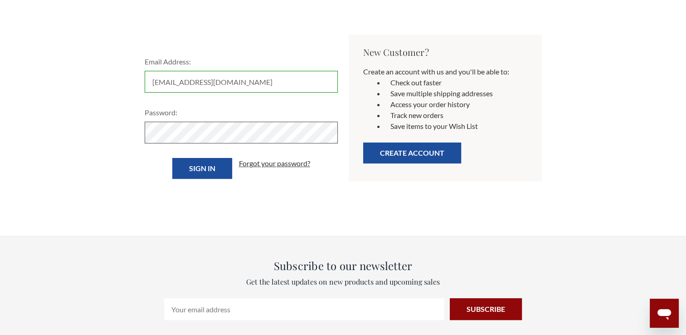
scroll to position [143, 0]
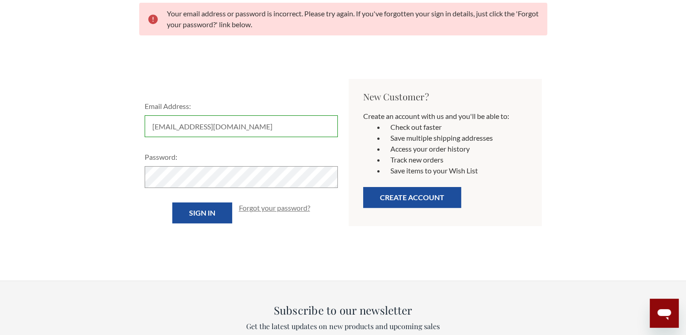
click at [268, 206] on link "Forgot your password?" at bounding box center [274, 207] width 71 height 11
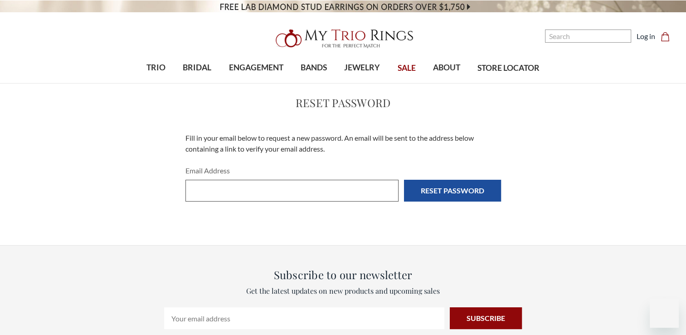
click at [259, 189] on input "Email Address" at bounding box center [291, 191] width 213 height 22
type input "[EMAIL_ADDRESS][DOMAIN_NAME]"
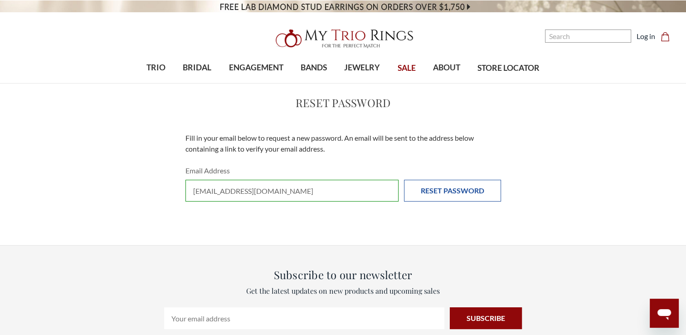
click at [436, 187] on input "Reset Password" at bounding box center [452, 191] width 97 height 22
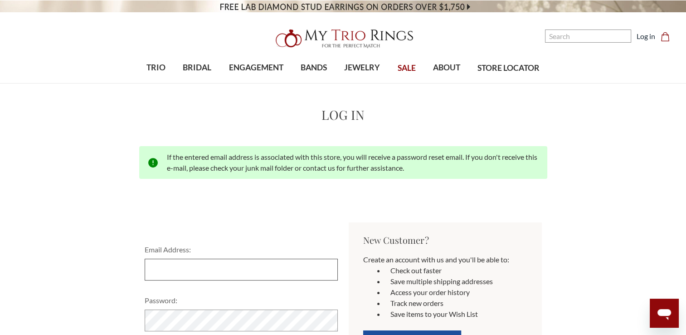
click at [258, 268] on input "Email Address:" at bounding box center [241, 269] width 193 height 22
type input "[EMAIL_ADDRESS][DOMAIN_NAME]"
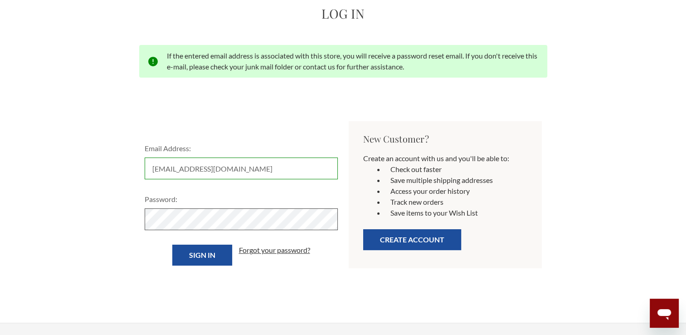
scroll to position [102, 0]
click at [172, 244] on input "Sign in" at bounding box center [202, 254] width 60 height 21
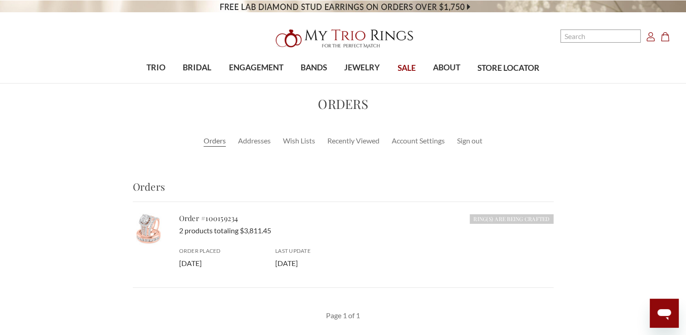
click at [650, 37] on icon "Account Account" at bounding box center [650, 36] width 9 height 9
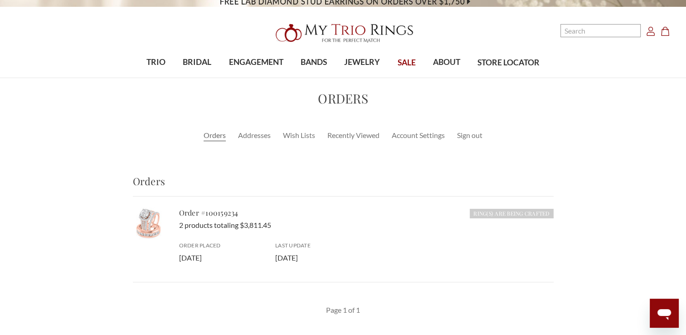
scroll to position [1, 0]
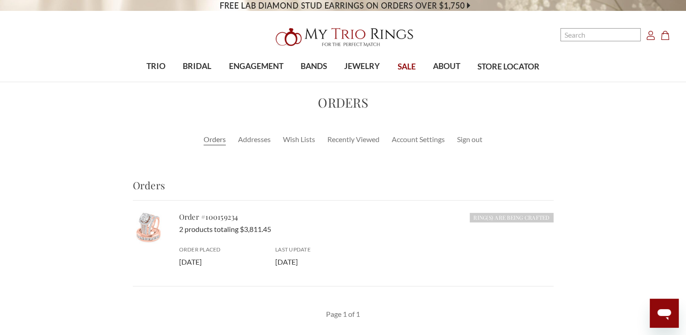
click at [149, 224] on img at bounding box center [149, 227] width 32 height 32
click at [482, 219] on h6 "Ring(s) are Being Crafted" at bounding box center [511, 218] width 83 height 10
click at [210, 141] on link "Orders" at bounding box center [215, 139] width 22 height 11
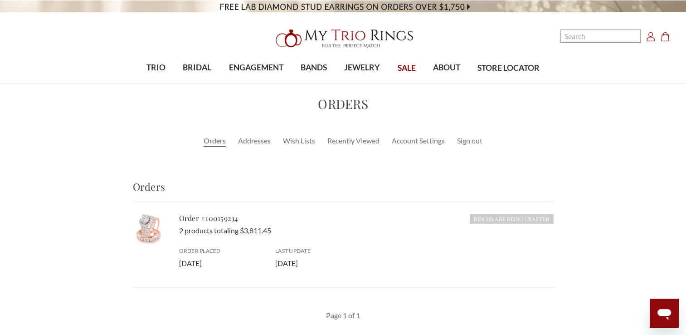
click at [652, 39] on icon "Account Account" at bounding box center [650, 36] width 9 height 9
click at [649, 39] on icon "Account Account" at bounding box center [650, 36] width 9 height 9
